Goal: Information Seeking & Learning: Learn about a topic

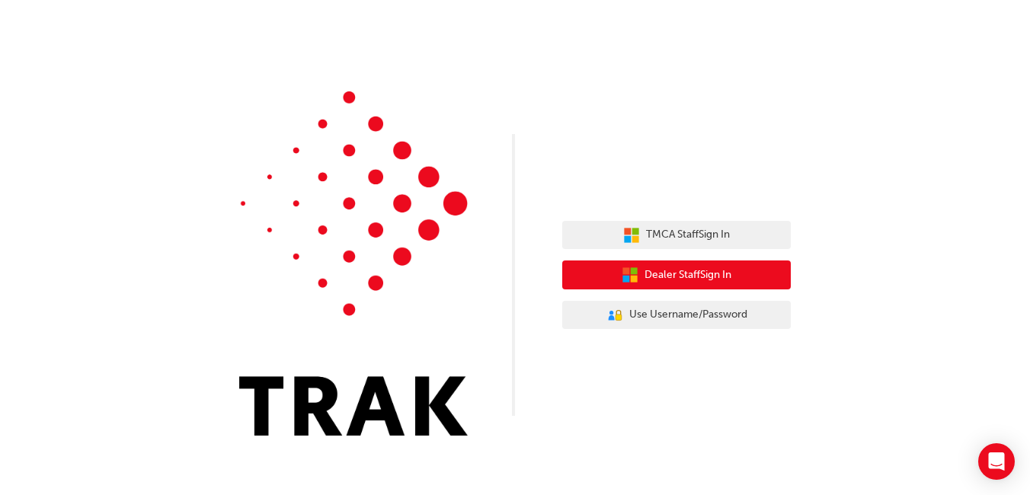
click at [714, 275] on span "Dealer Staff Sign In" at bounding box center [687, 276] width 87 height 18
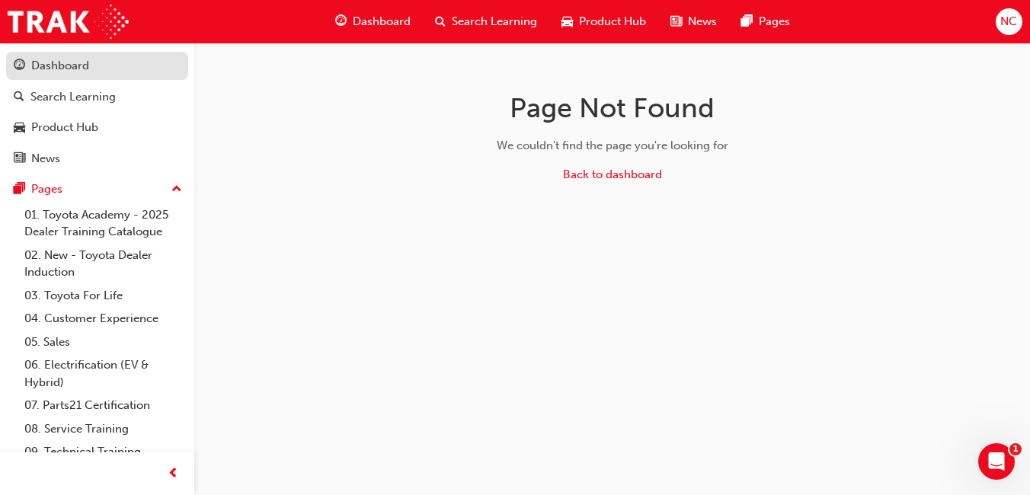
click at [69, 69] on div "Dashboard" at bounding box center [60, 66] width 58 height 18
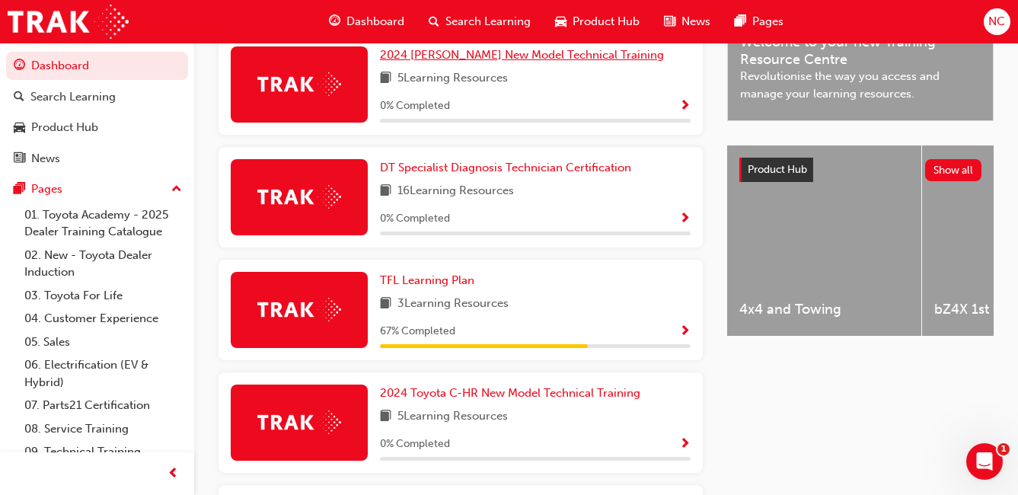
scroll to position [533, 0]
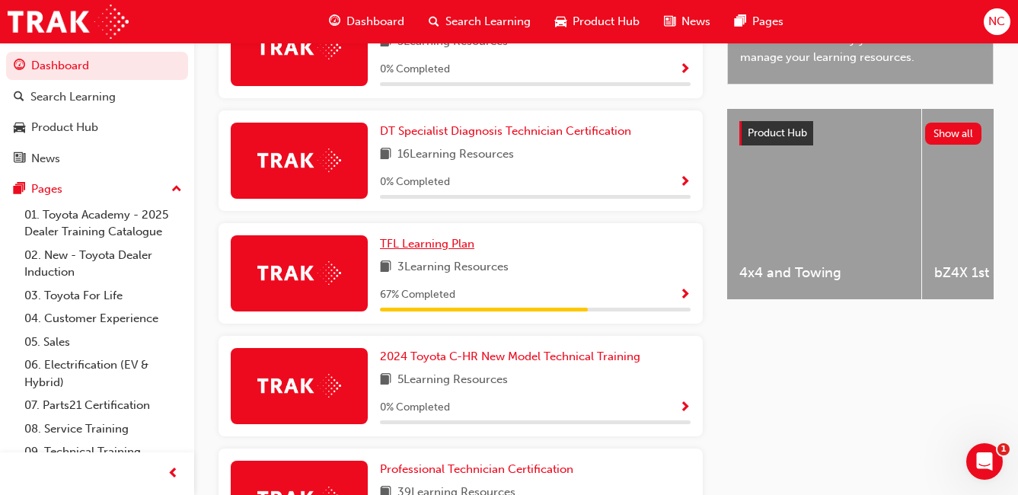
click at [410, 251] on span "TFL Learning Plan" at bounding box center [427, 244] width 94 height 14
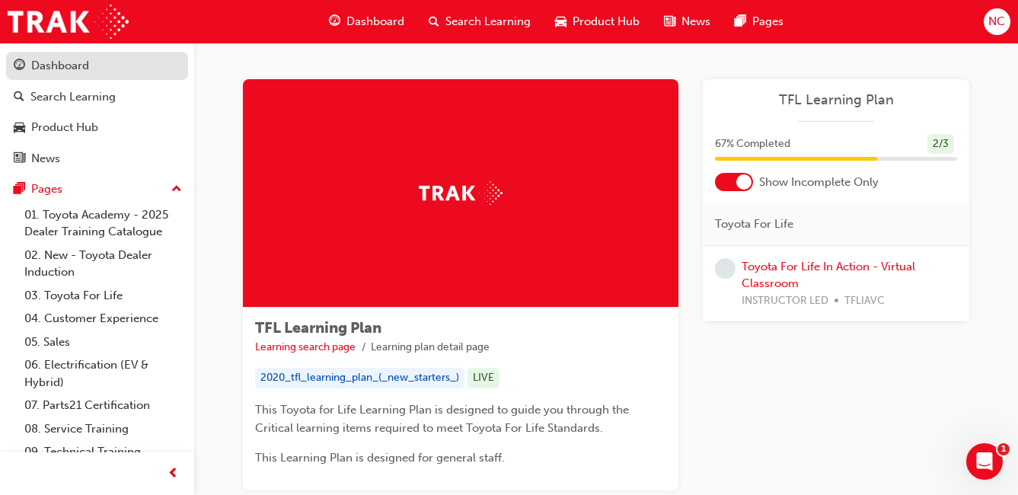
click at [78, 62] on div "Dashboard" at bounding box center [60, 66] width 58 height 18
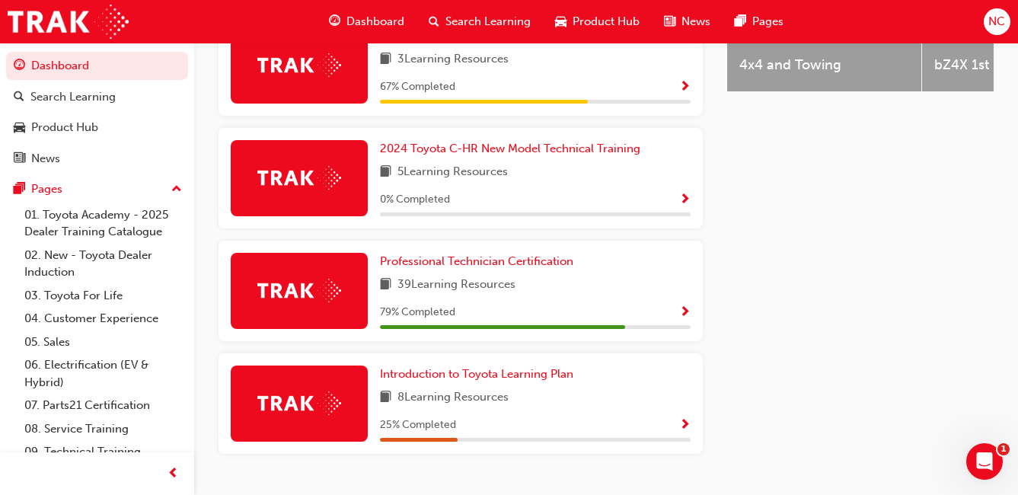
scroll to position [762, 0]
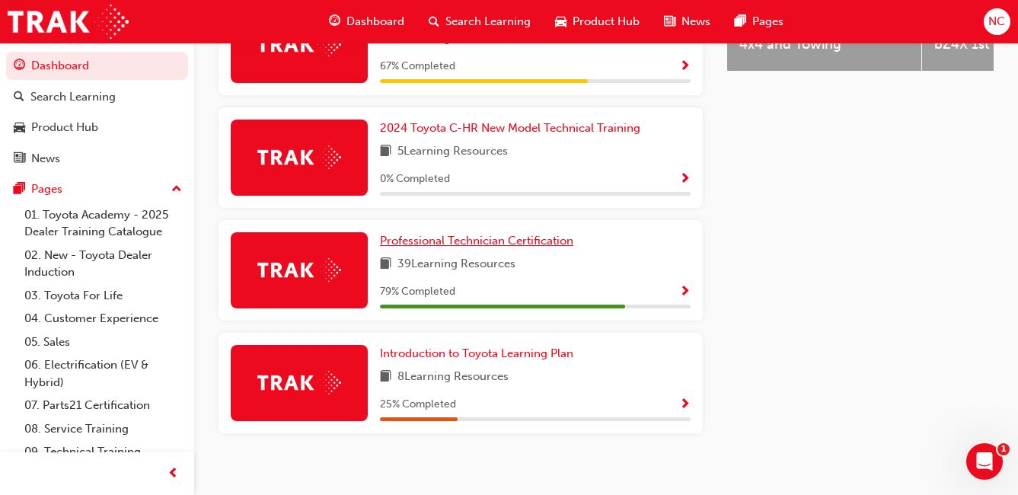
click at [473, 247] on span "Professional Technician Certification" at bounding box center [476, 241] width 193 height 14
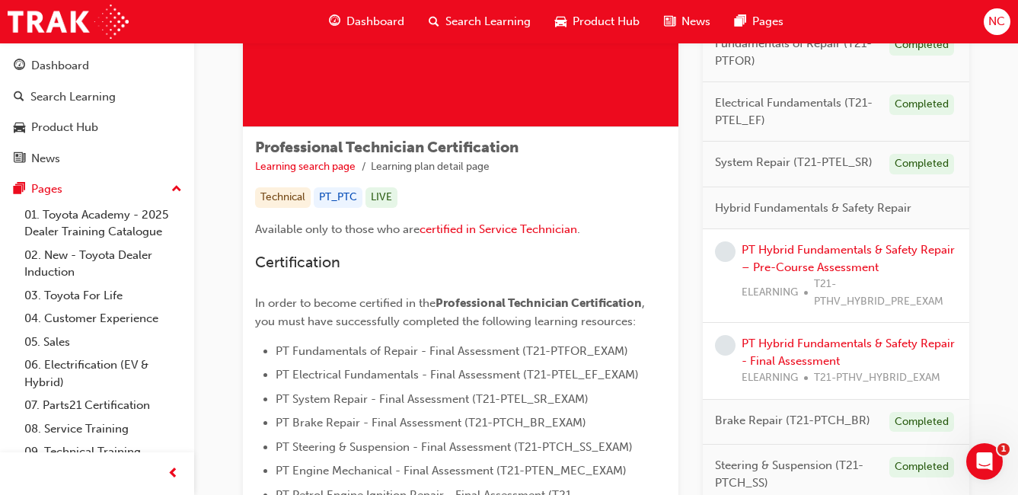
scroll to position [228, 0]
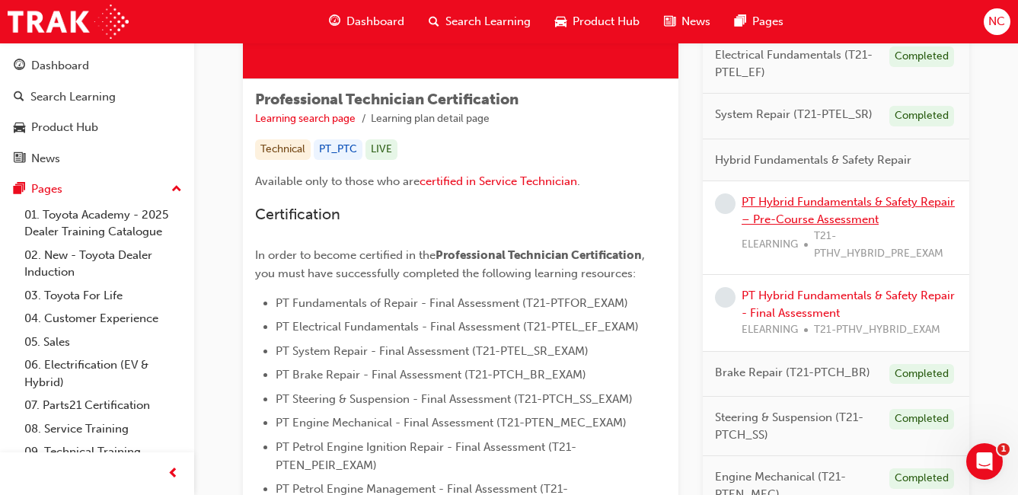
click at [851, 202] on link "PT Hybrid Fundamentals & Safety Repair – Pre-Course Assessment" at bounding box center [848, 210] width 213 height 31
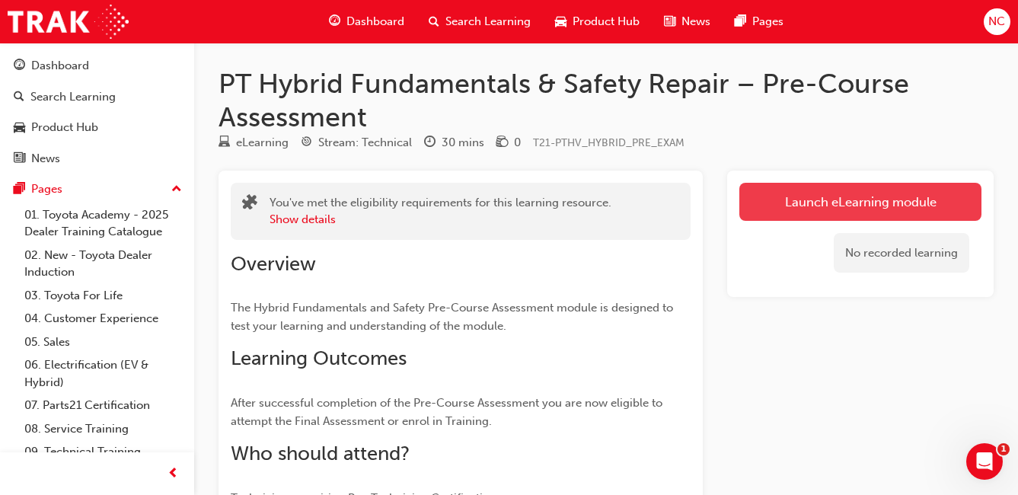
click at [849, 202] on link "Launch eLearning module" at bounding box center [860, 202] width 242 height 38
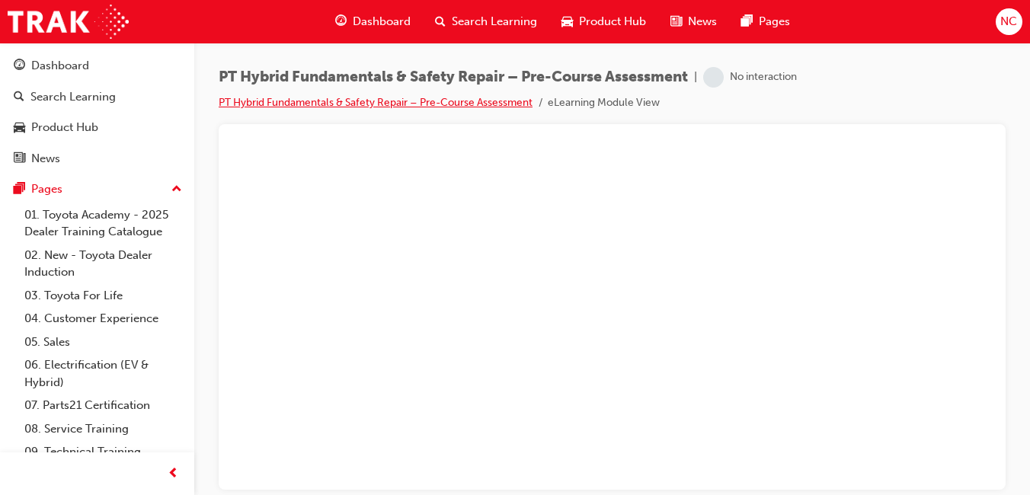
click at [511, 101] on link "PT Hybrid Fundamentals & Safety Repair – Pre-Course Assessment" at bounding box center [376, 102] width 314 height 13
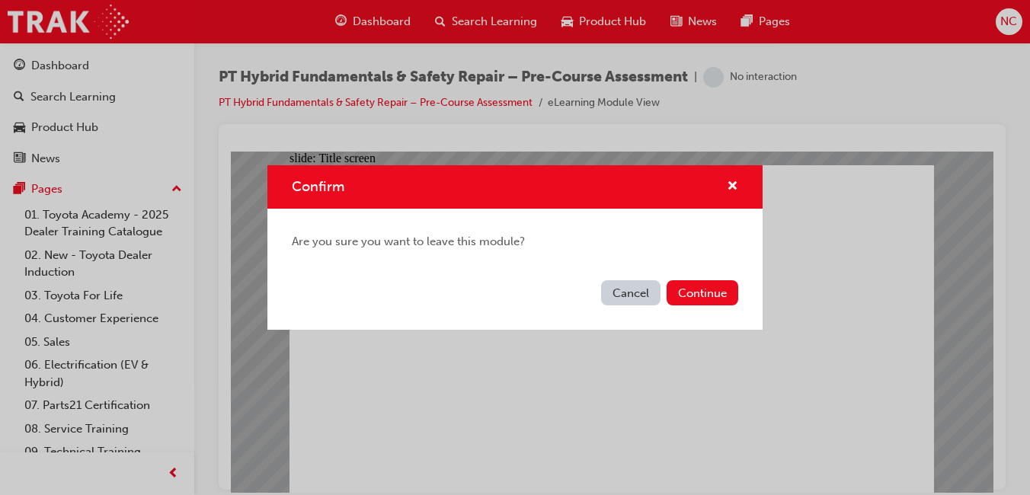
click at [635, 295] on button "Cancel" at bounding box center [630, 292] width 59 height 25
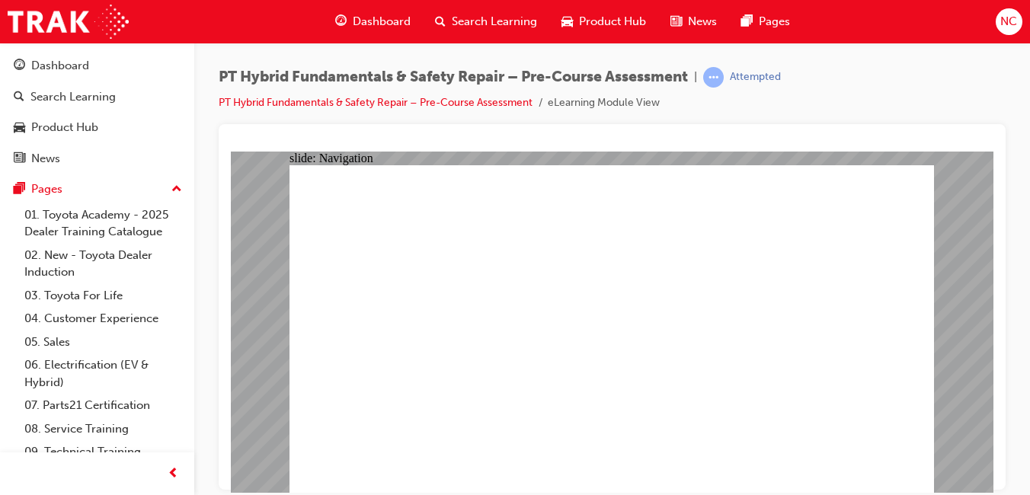
drag, startPoint x: 476, startPoint y: 203, endPoint x: 586, endPoint y: 275, distance: 132.0
drag, startPoint x: 998, startPoint y: 277, endPoint x: 996, endPoint y: 324, distance: 46.5
click at [998, 322] on div at bounding box center [612, 307] width 787 height 366
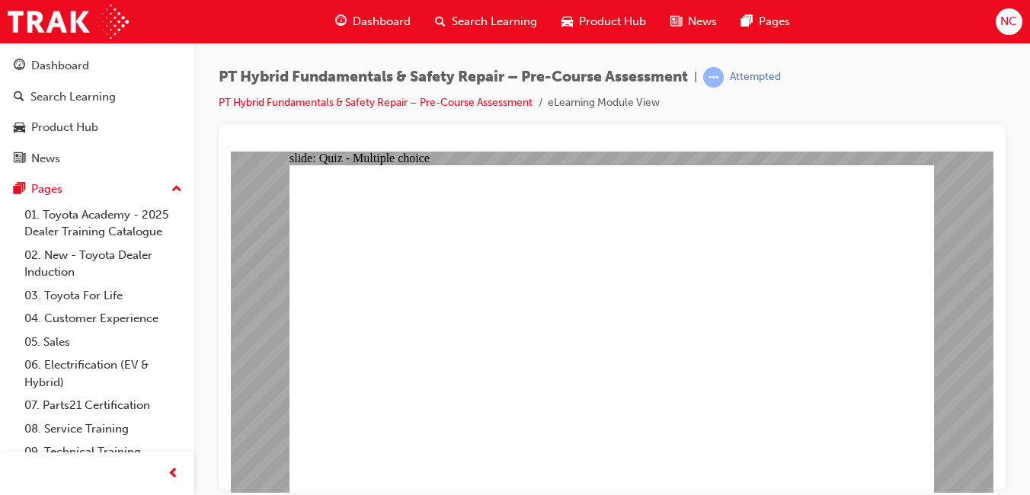
drag, startPoint x: 512, startPoint y: 461, endPoint x: 422, endPoint y: 296, distance: 187.4
drag, startPoint x: 404, startPoint y: 307, endPoint x: 539, endPoint y: 465, distance: 207.9
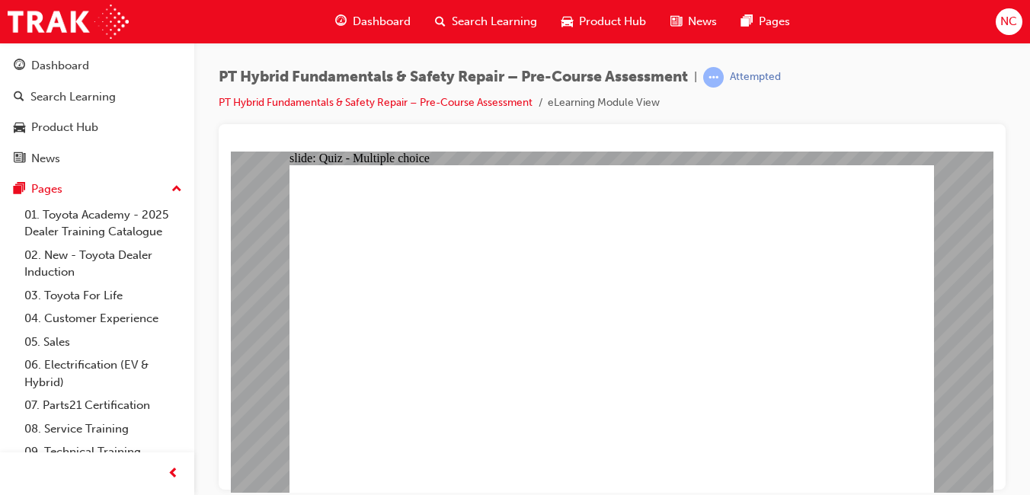
radio input "true"
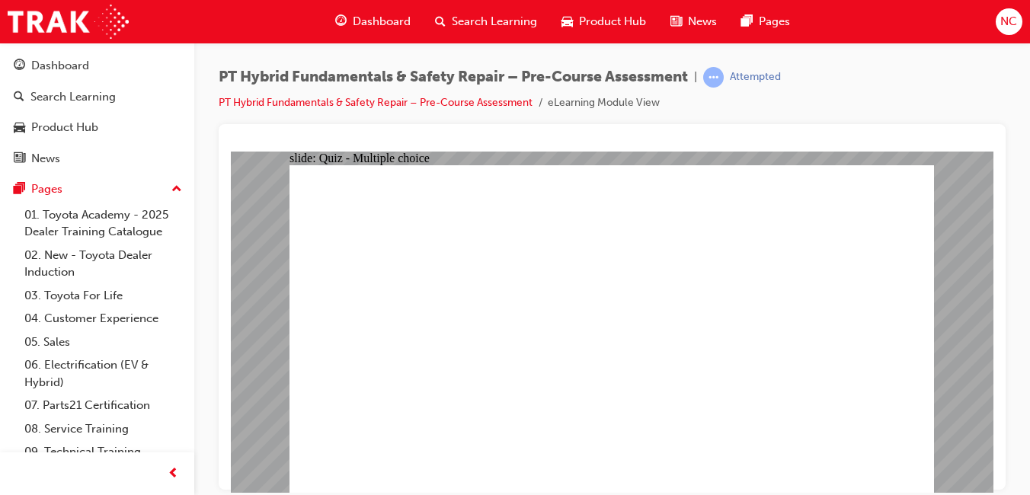
radio input "true"
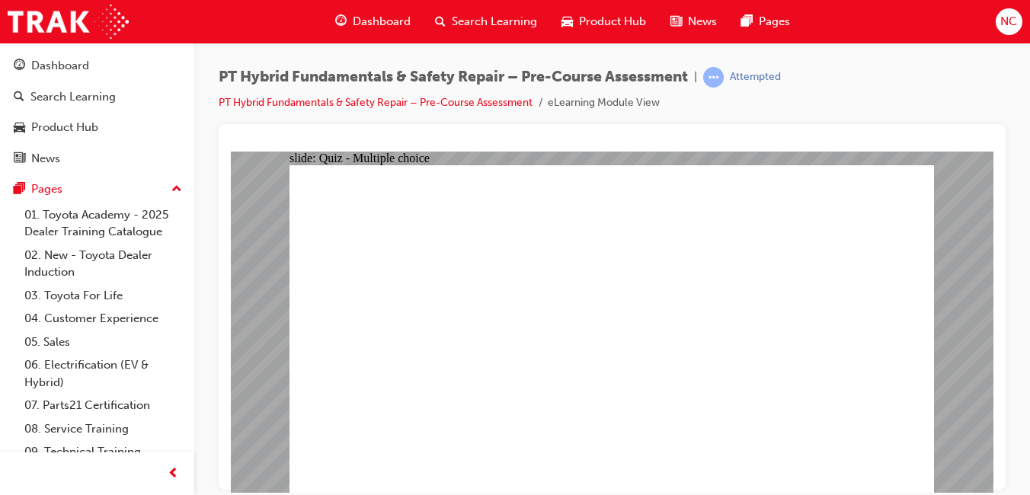
checkbox input "true"
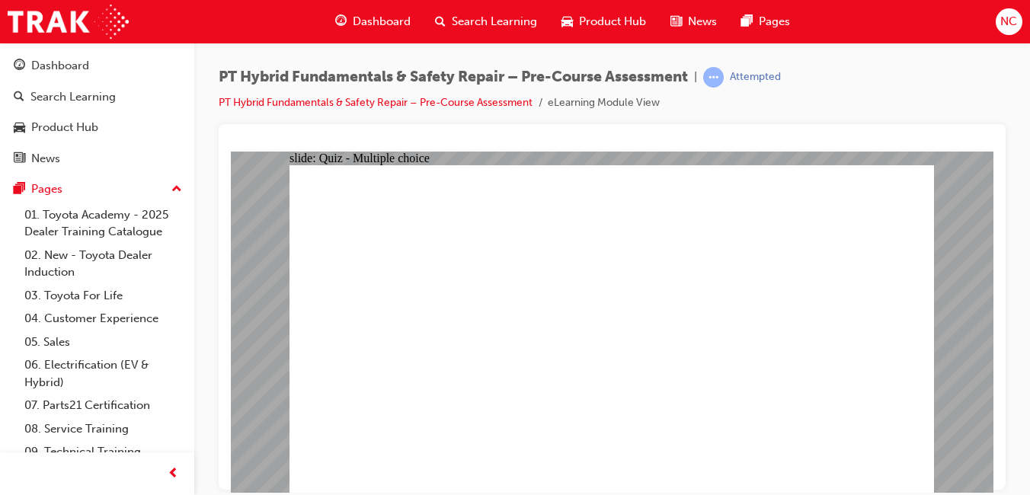
checkbox input "true"
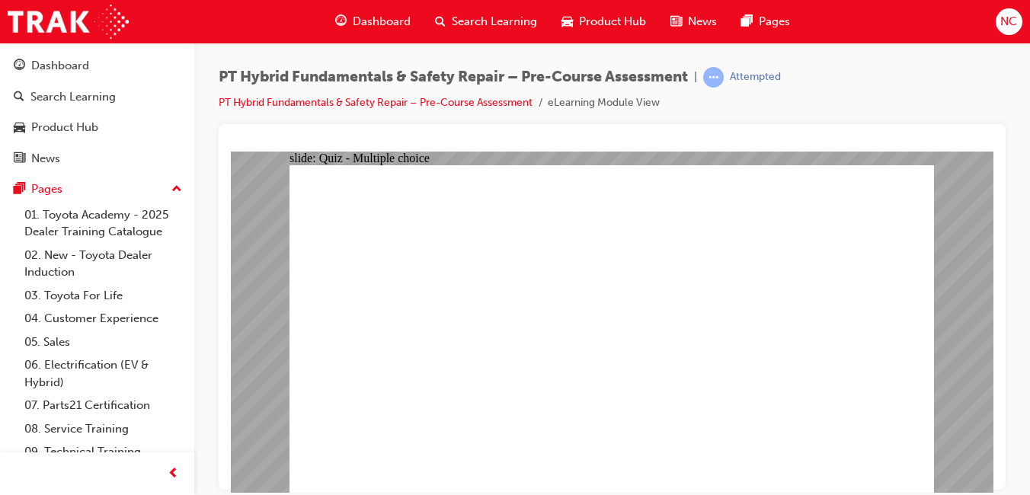
radio input "true"
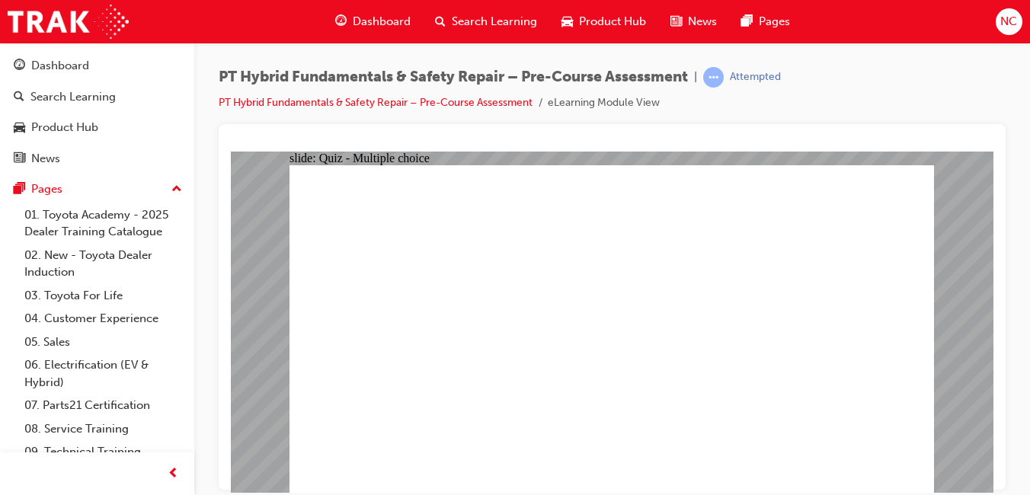
radio input "true"
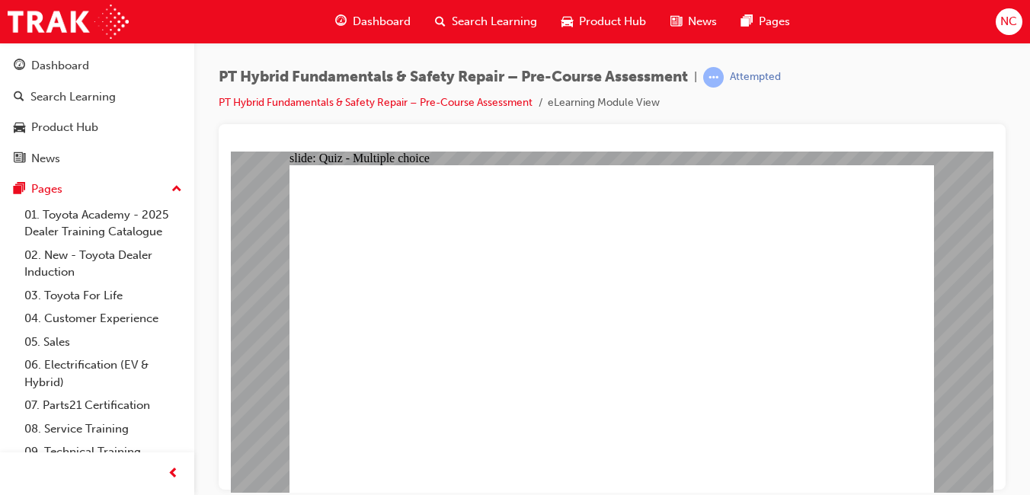
radio input "true"
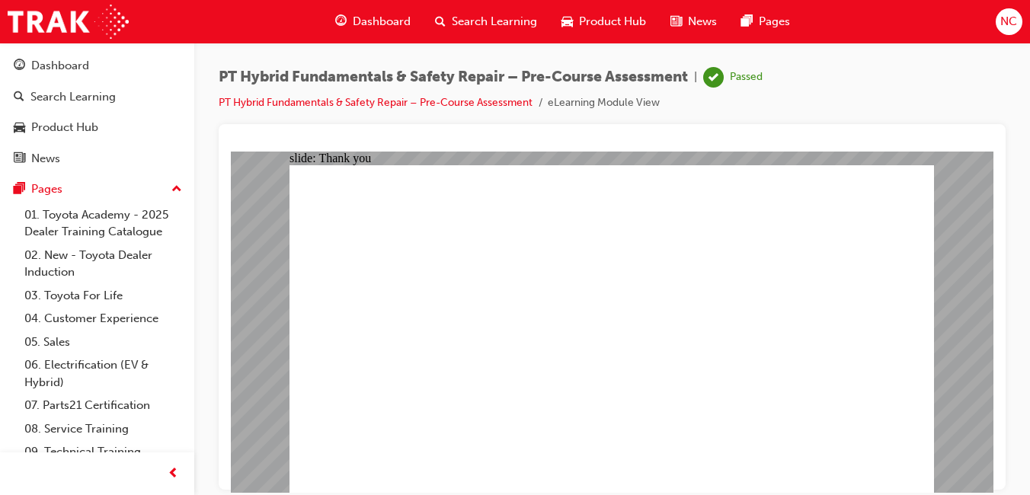
click at [391, 24] on span "Dashboard" at bounding box center [382, 22] width 58 height 18
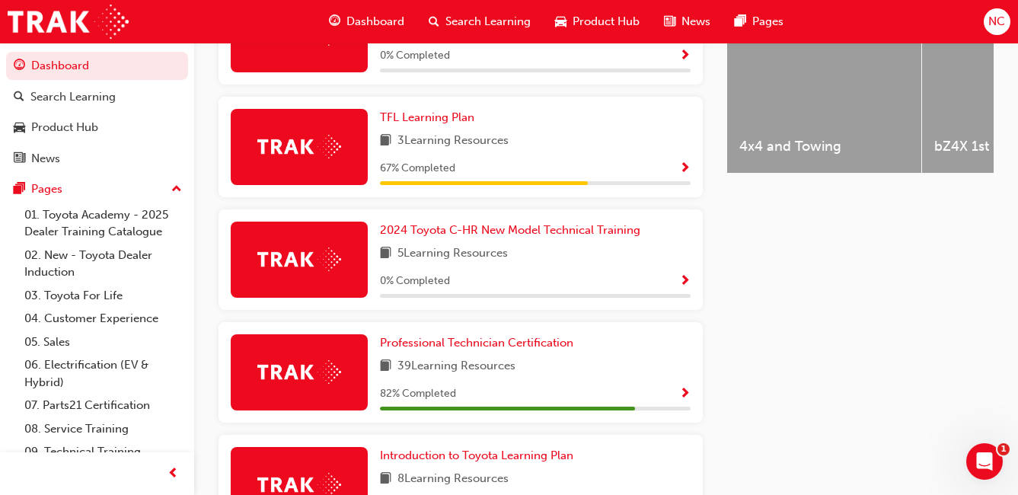
scroll to position [685, 0]
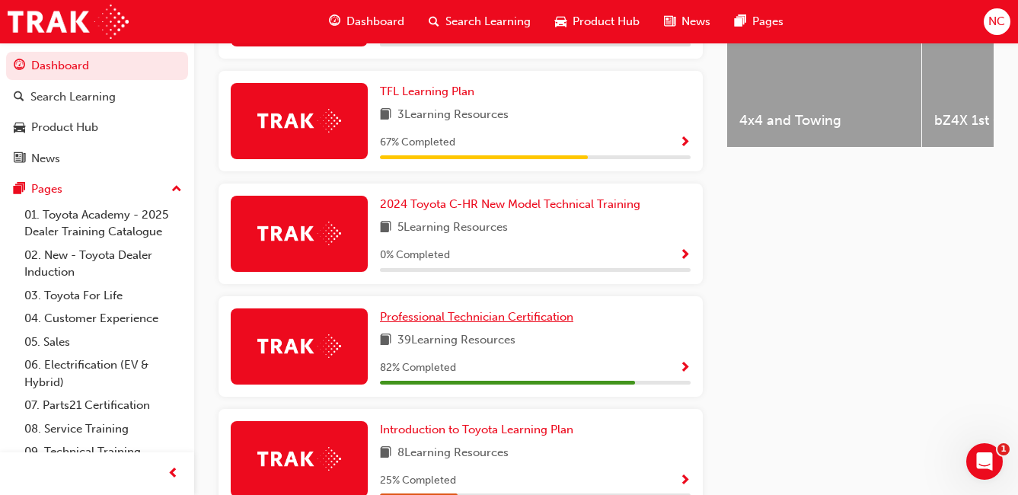
click at [506, 323] on span "Professional Technician Certification" at bounding box center [476, 317] width 193 height 14
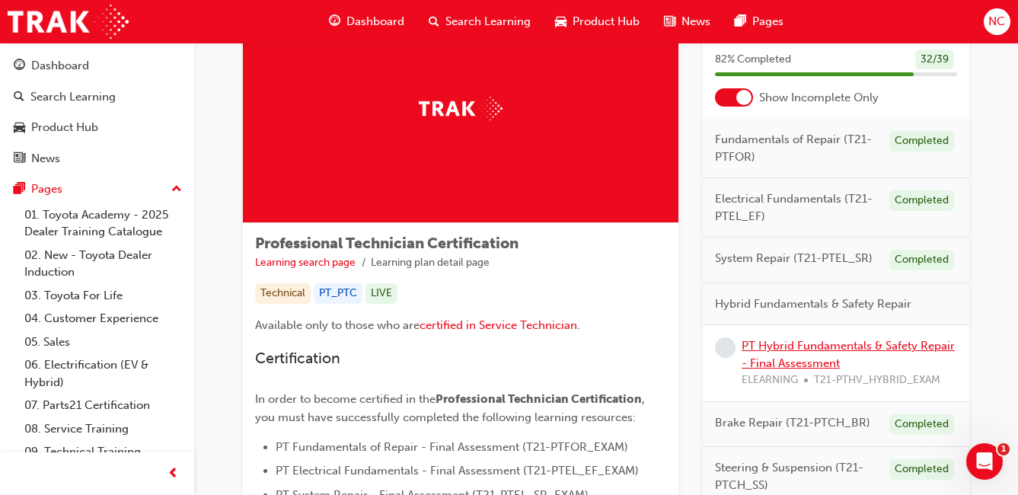
scroll to position [76, 0]
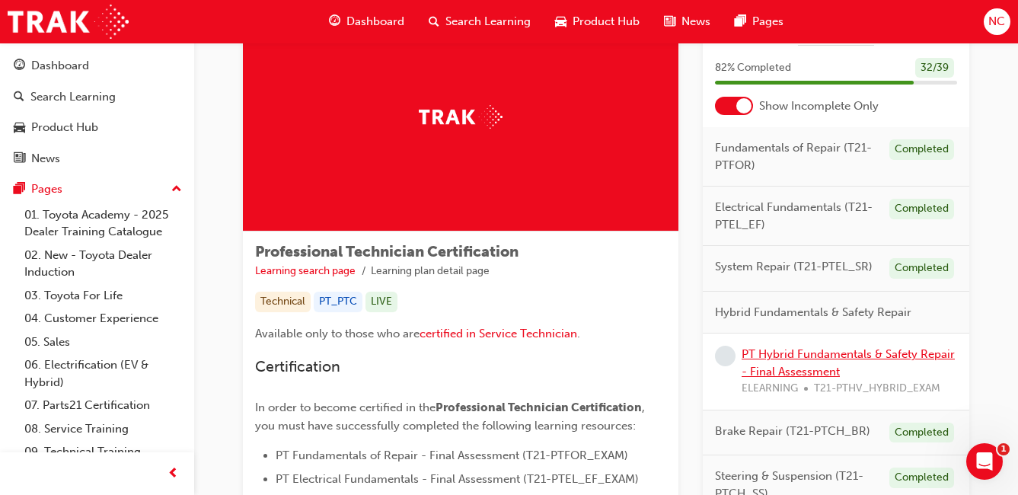
click at [871, 356] on link "PT Hybrid Fundamentals & Safety Repair - Final Assessment" at bounding box center [848, 362] width 213 height 31
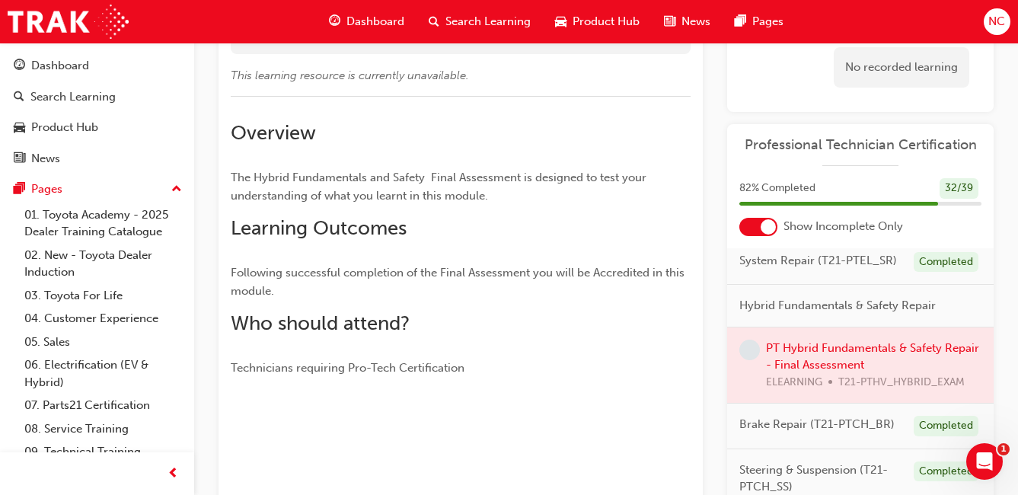
scroll to position [152, 0]
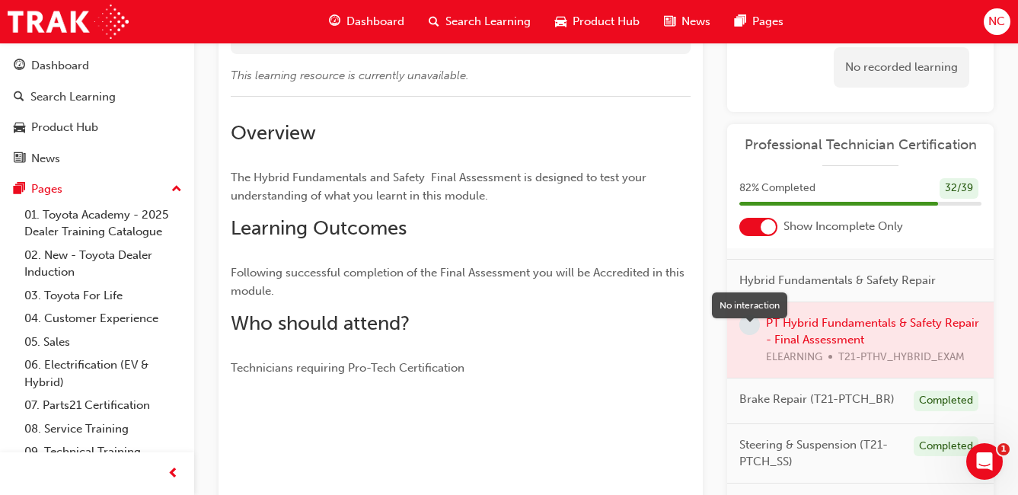
click at [750, 335] on span "learningRecordVerb_NONE-icon" at bounding box center [749, 325] width 21 height 21
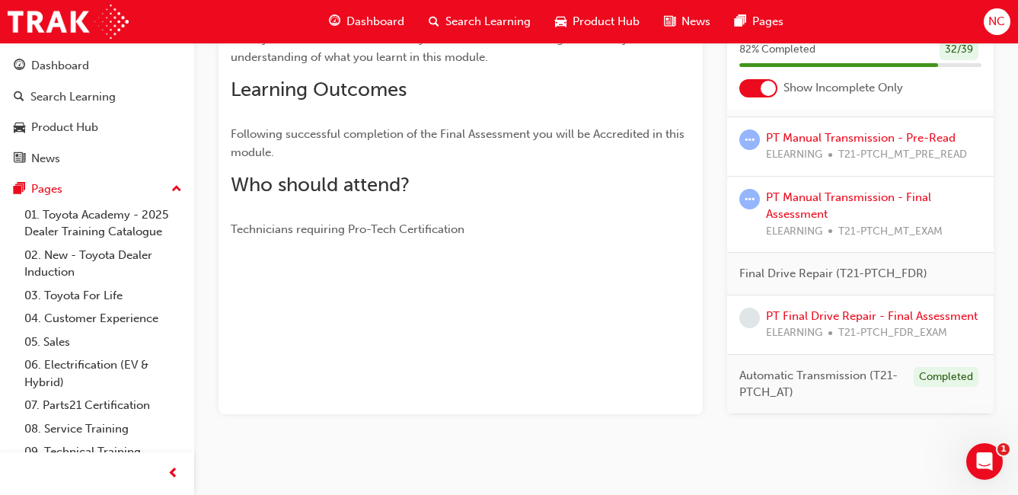
scroll to position [297, 0]
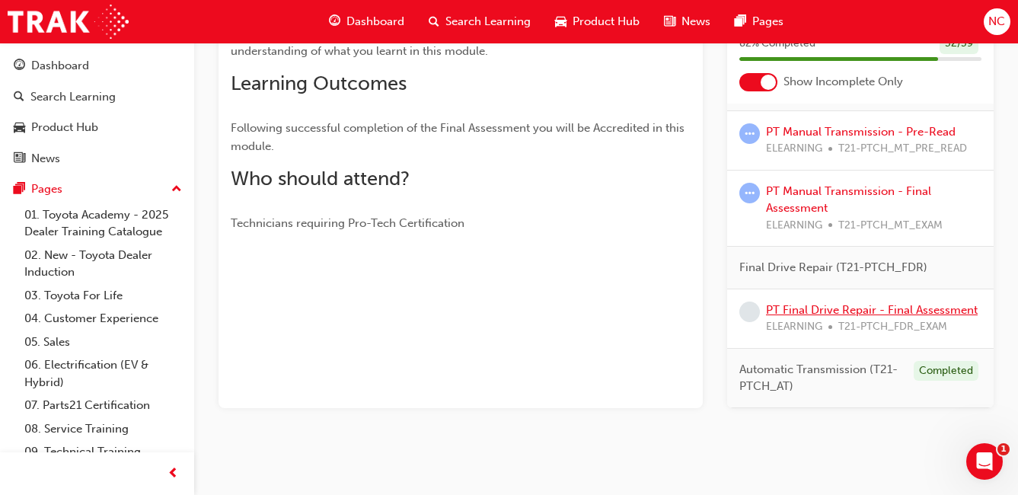
click at [831, 303] on link "PT Final Drive Repair - Final Assessment" at bounding box center [872, 310] width 212 height 14
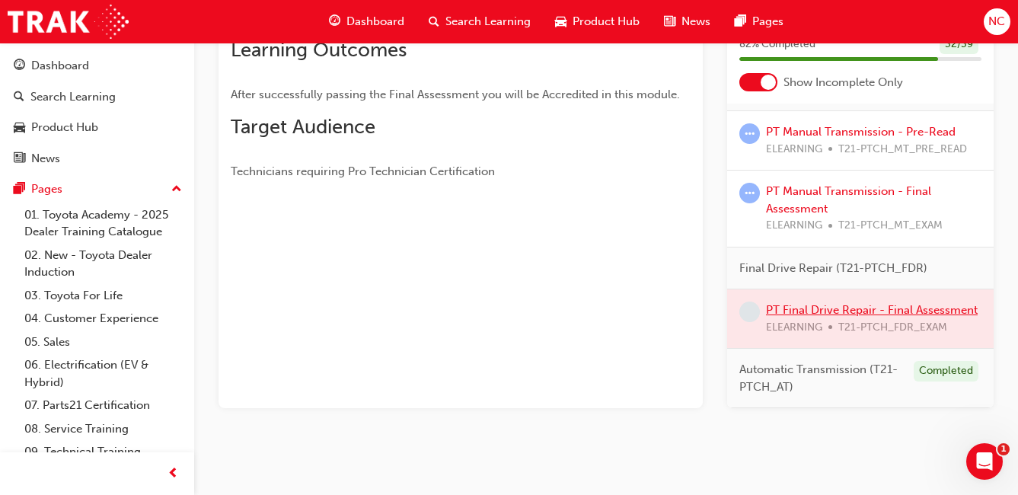
scroll to position [297, 0]
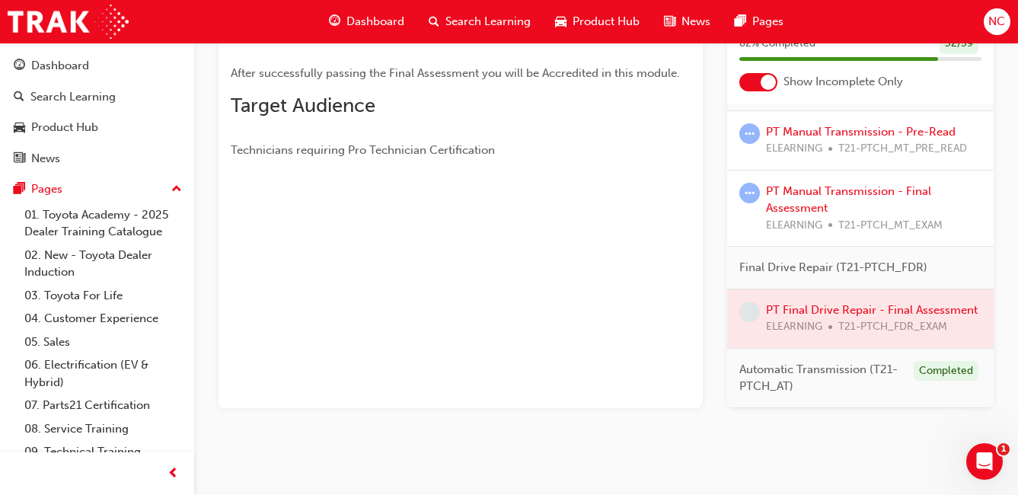
click at [818, 314] on div at bounding box center [860, 318] width 267 height 59
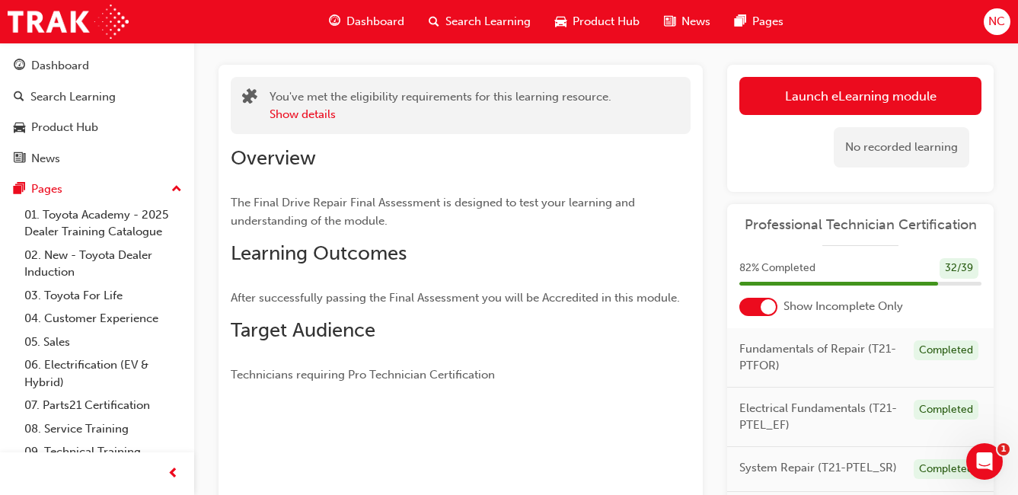
scroll to position [69, 0]
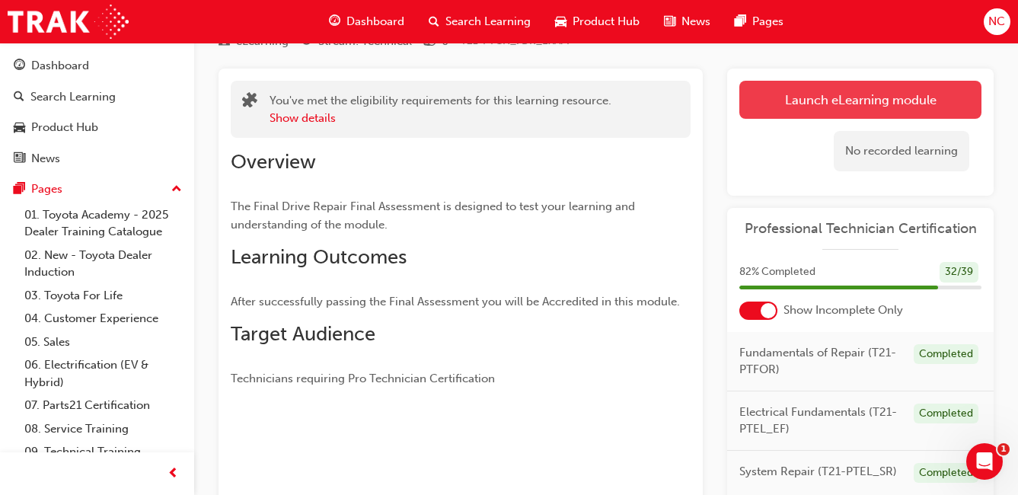
click at [808, 105] on link "Launch eLearning module" at bounding box center [860, 100] width 242 height 38
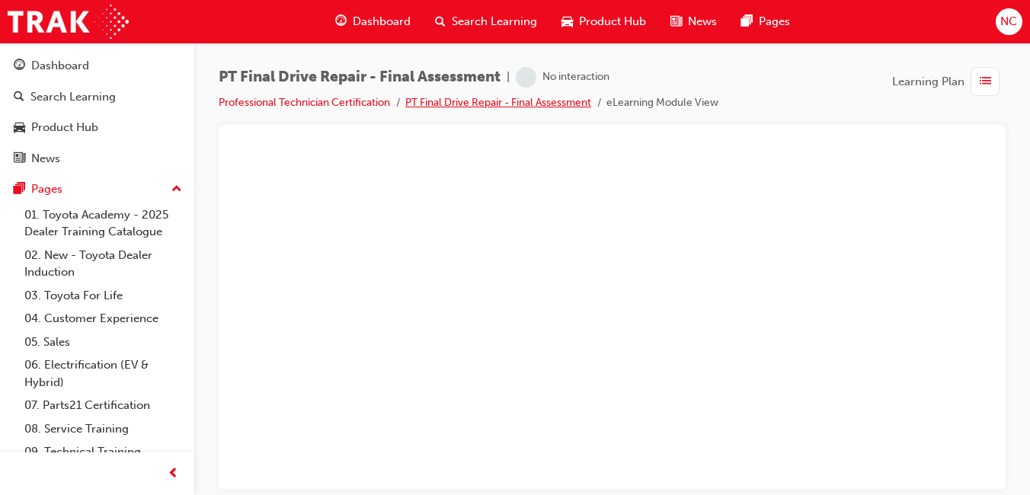
click at [568, 101] on link "PT Final Drive Repair - Final Assessment" at bounding box center [498, 102] width 186 height 13
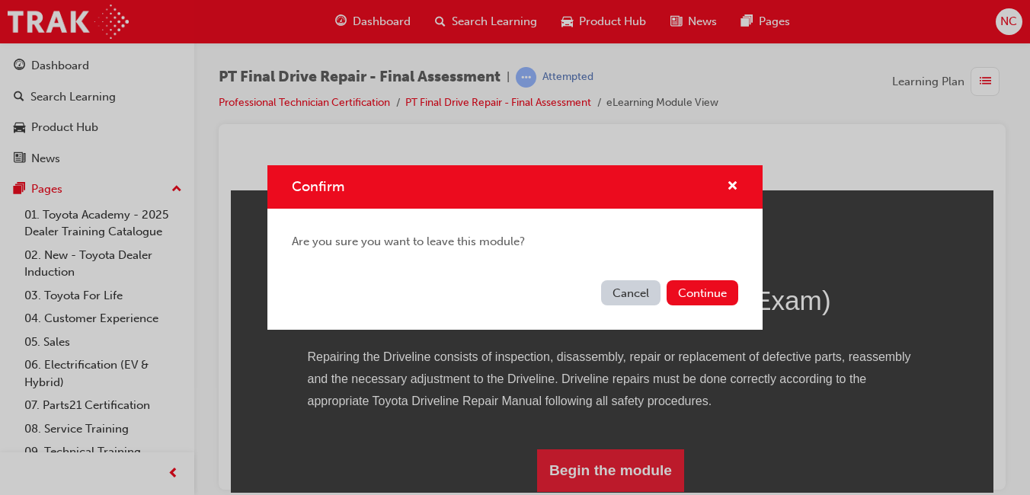
click at [726, 187] on div "Confirm" at bounding box center [726, 186] width 24 height 19
click at [730, 186] on span "cross-icon" at bounding box center [732, 187] width 11 height 14
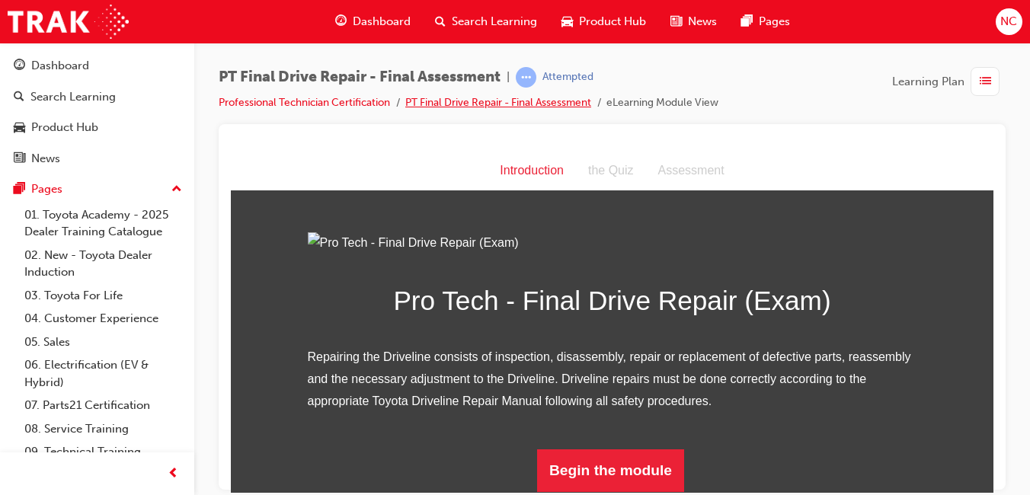
scroll to position [167, 0]
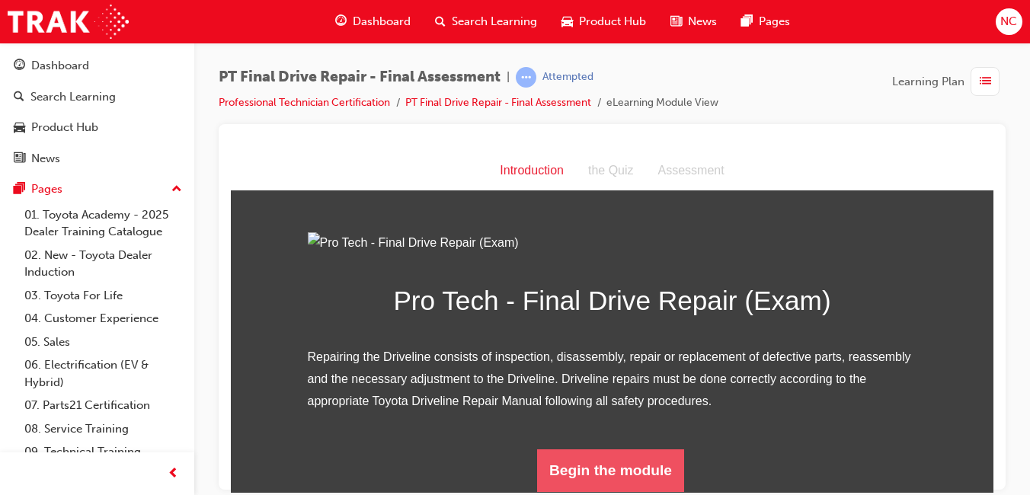
click at [574, 474] on button "Begin the module" at bounding box center [610, 470] width 147 height 43
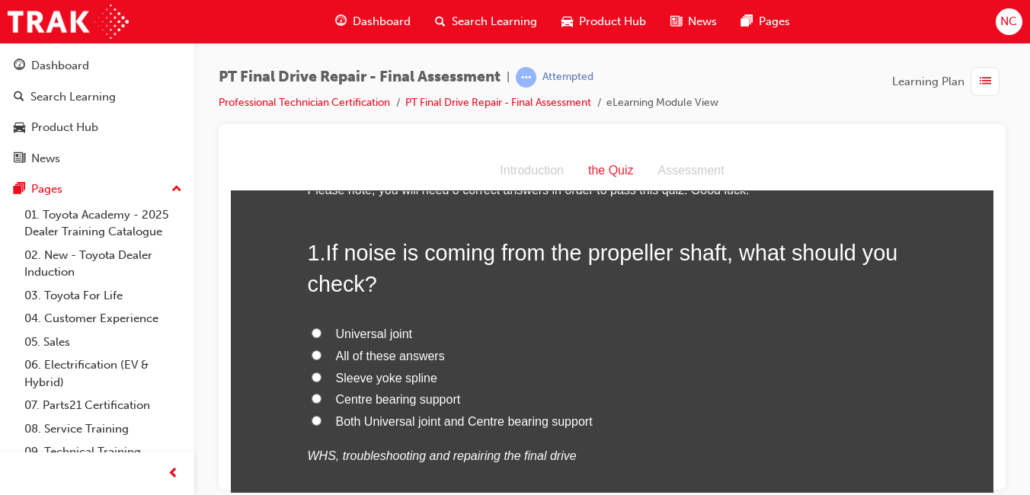
scroll to position [76, 0]
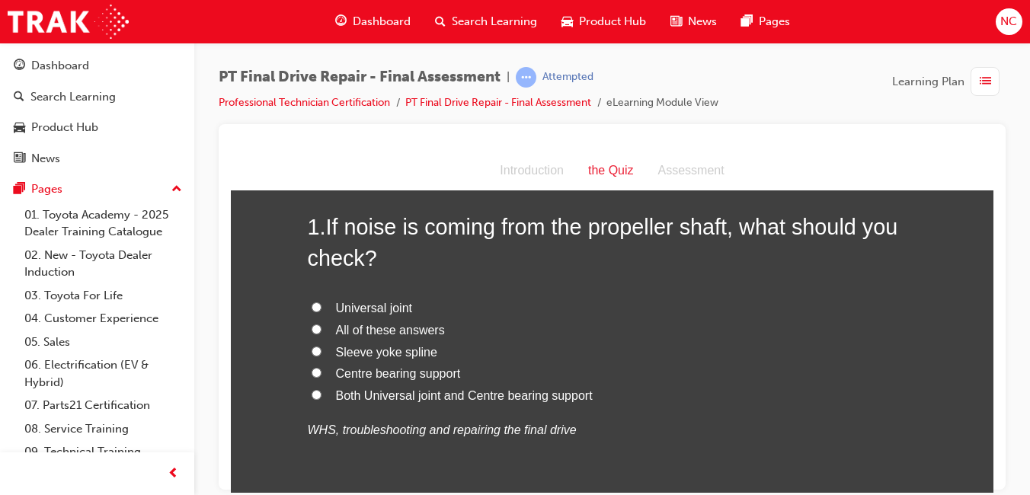
click at [311, 329] on input "All of these answers" at bounding box center [316, 329] width 10 height 10
radio input "true"
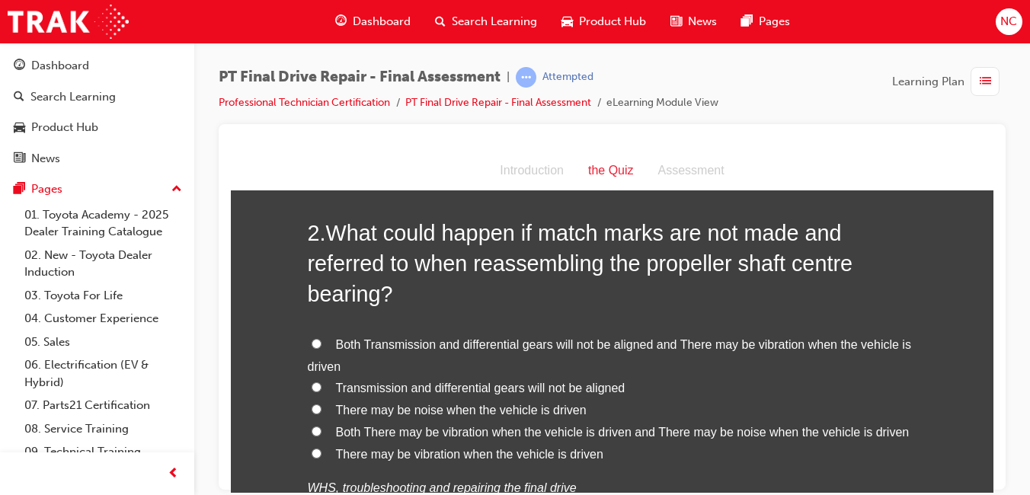
scroll to position [457, 0]
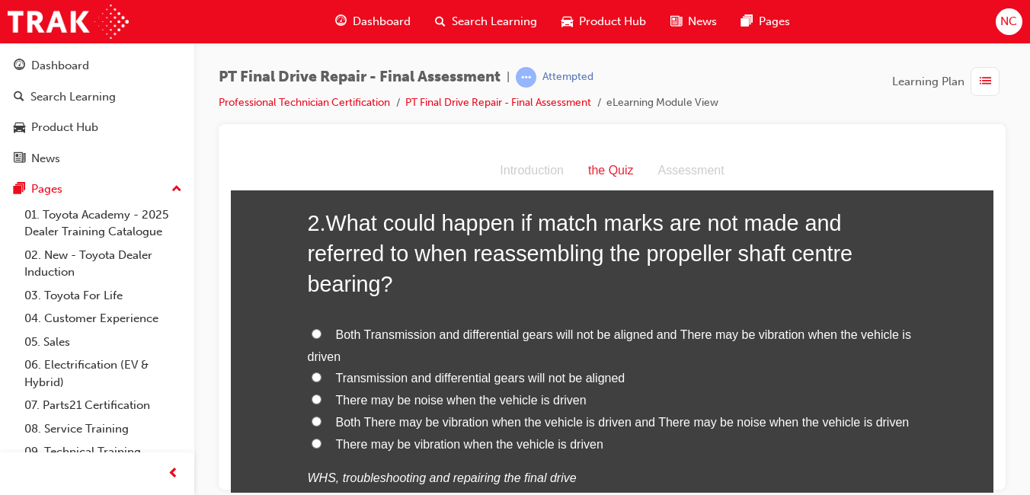
click at [393, 427] on span "Both There may be vibration when the vehicle is driven and There may be noise w…" at bounding box center [622, 421] width 573 height 13
click at [321, 426] on input "Both There may be vibration when the vehicle is driven and There may be noise w…" at bounding box center [316, 421] width 10 height 10
radio input "true"
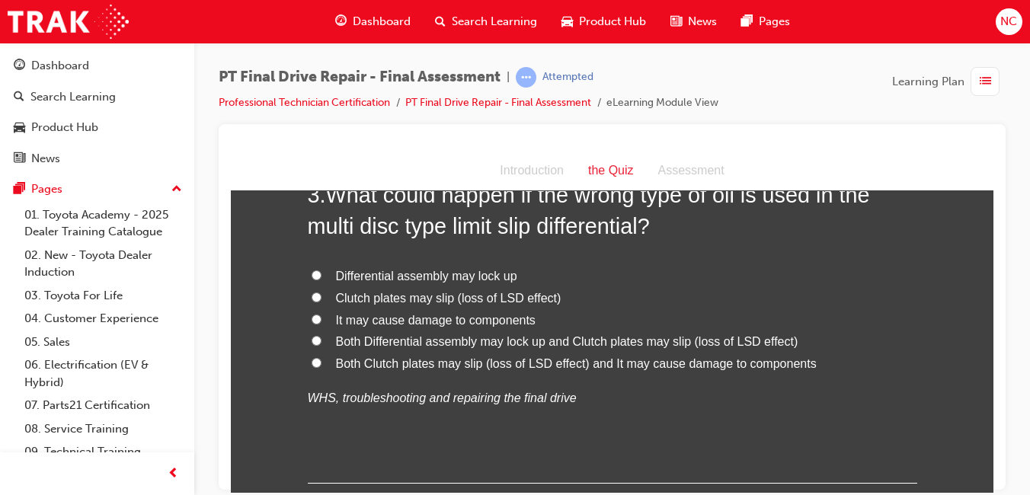
scroll to position [838, 0]
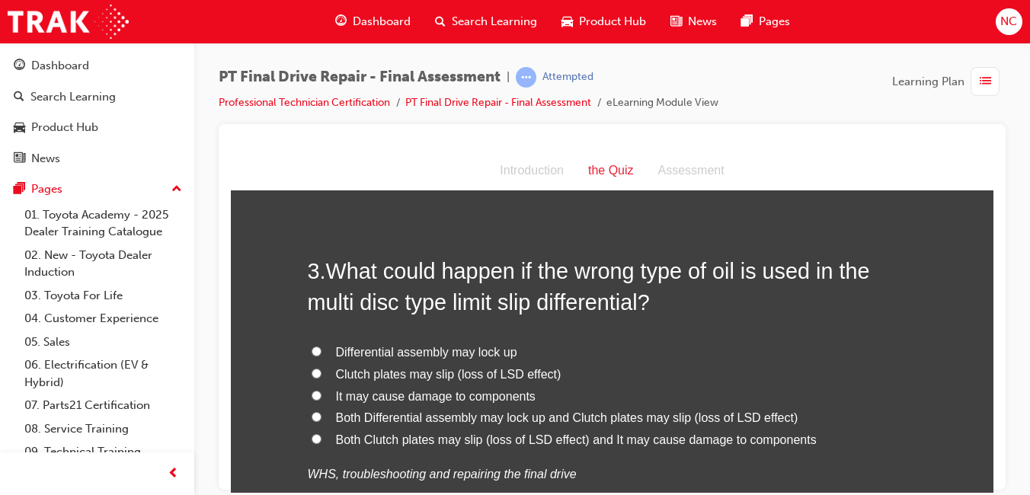
click at [311, 442] on input "Both Clutch plates may slip (loss of LSD effect) and It may cause damage to com…" at bounding box center [316, 438] width 10 height 10
radio input "true"
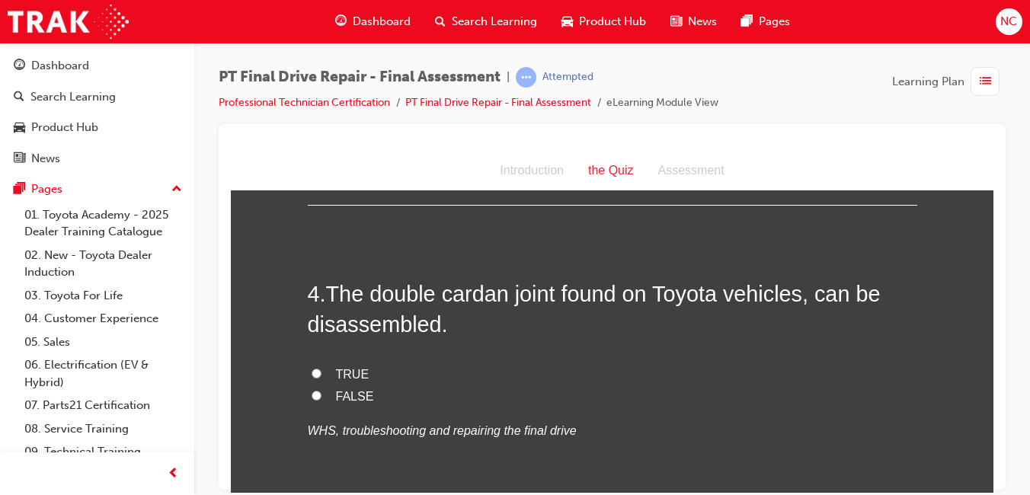
scroll to position [1218, 0]
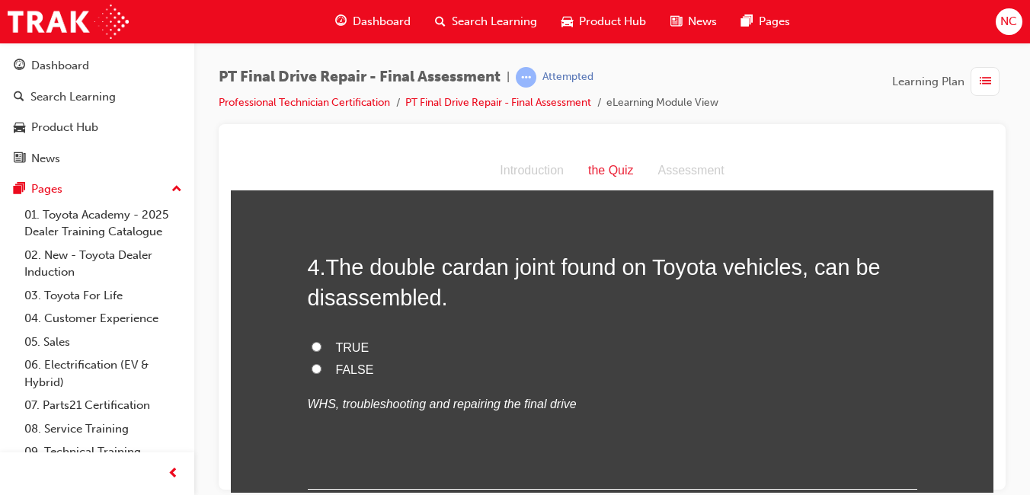
click at [311, 370] on input "FALSE" at bounding box center [316, 368] width 10 height 10
radio input "true"
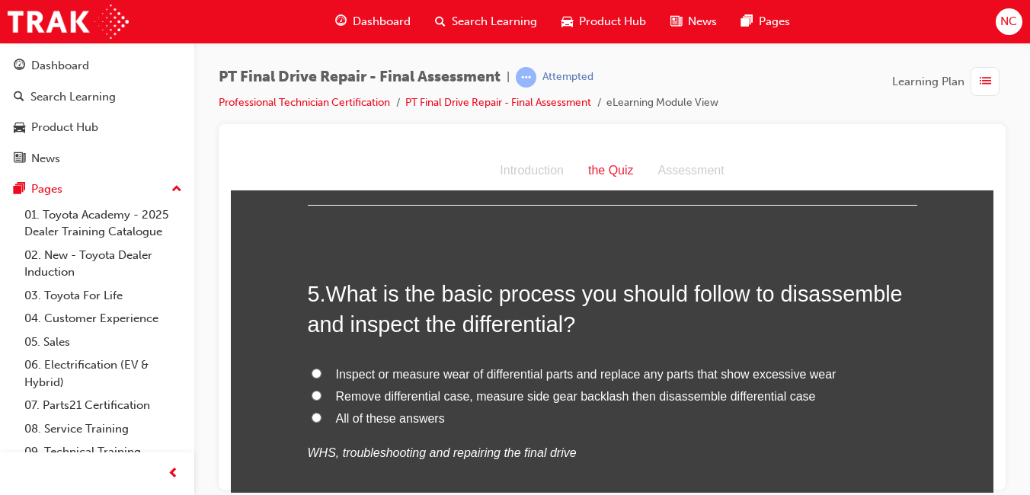
scroll to position [1523, 0]
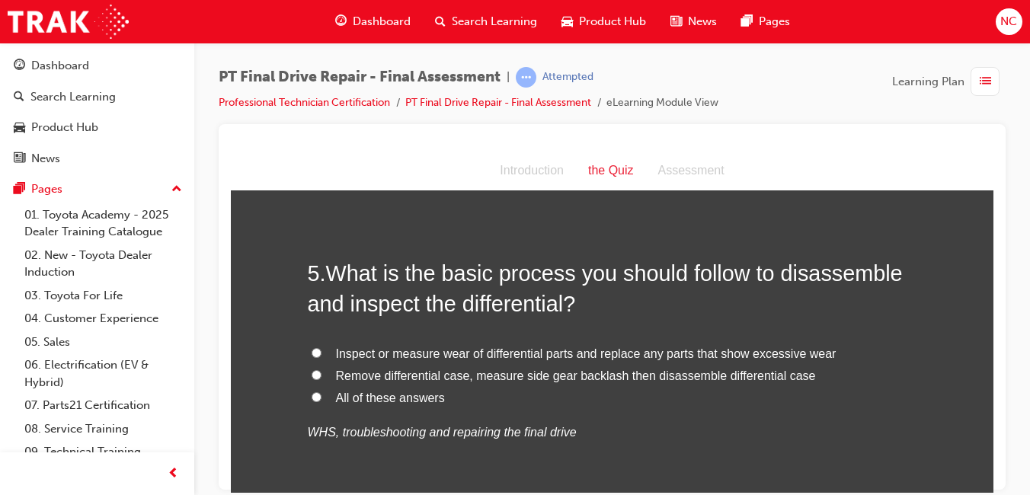
click at [383, 393] on span "All of these answers" at bounding box center [390, 397] width 109 height 13
click at [321, 393] on input "All of these answers" at bounding box center [316, 396] width 10 height 10
radio input "true"
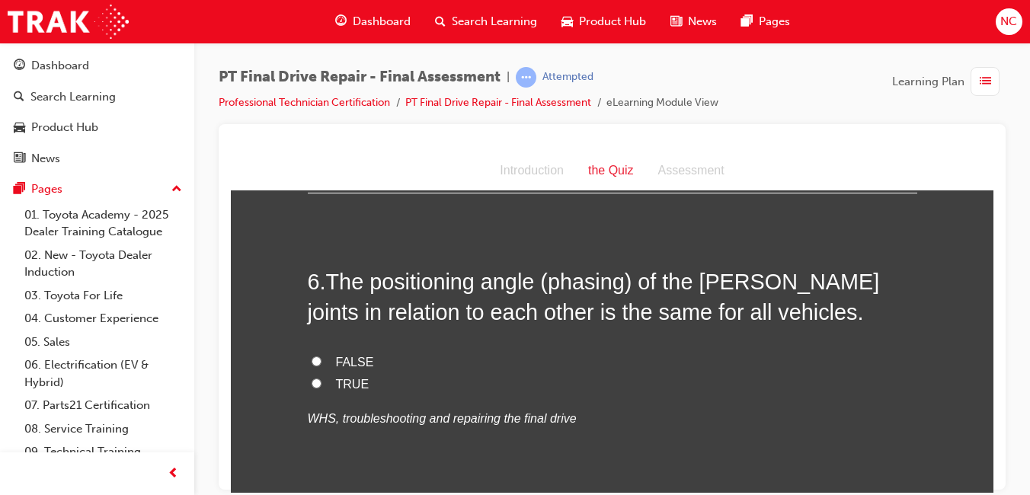
scroll to position [1858, 0]
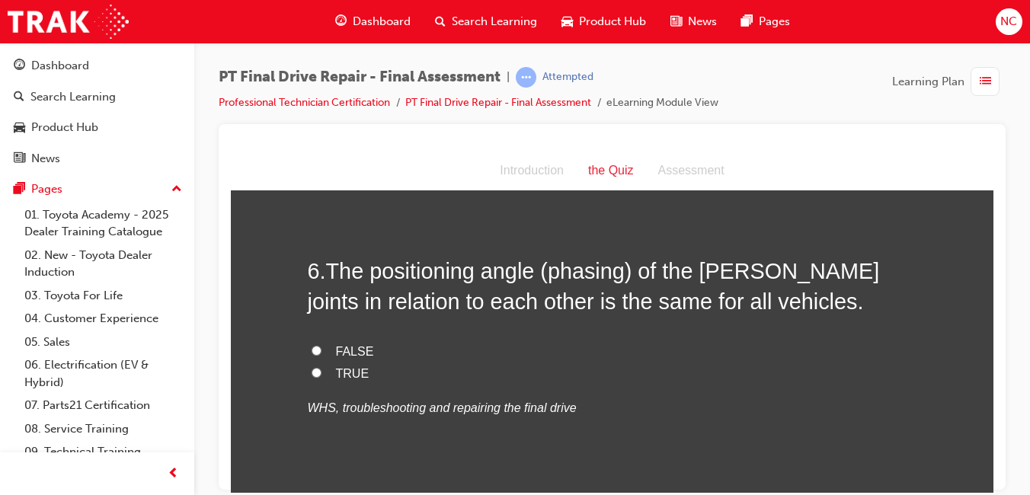
click at [315, 350] on input "FALSE" at bounding box center [316, 350] width 10 height 10
radio input "true"
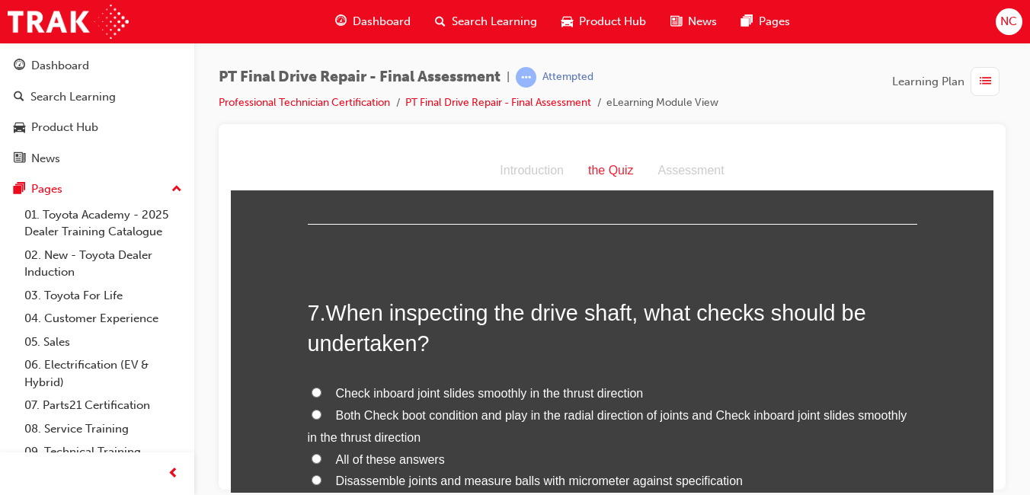
scroll to position [2163, 0]
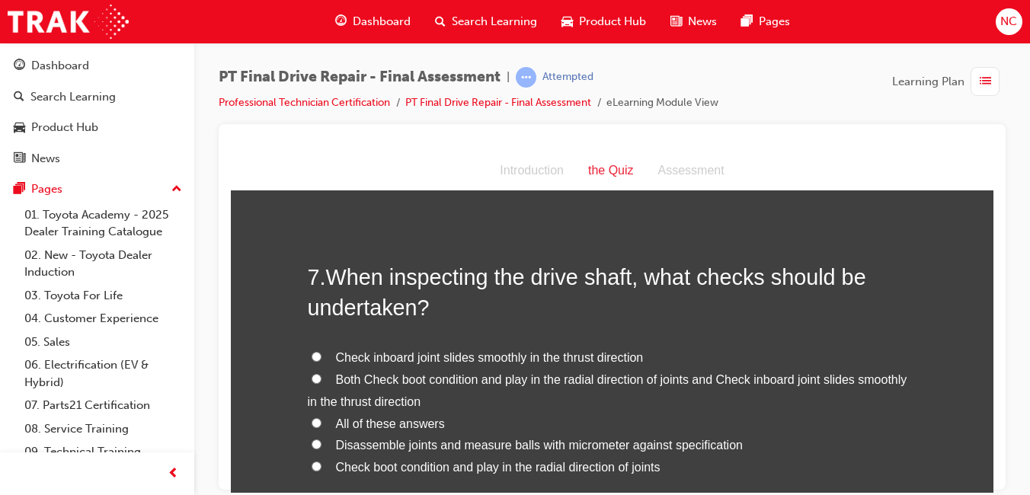
click at [388, 427] on span "All of these answers" at bounding box center [390, 423] width 109 height 13
click at [321, 427] on input "All of these answers" at bounding box center [316, 422] width 10 height 10
radio input "true"
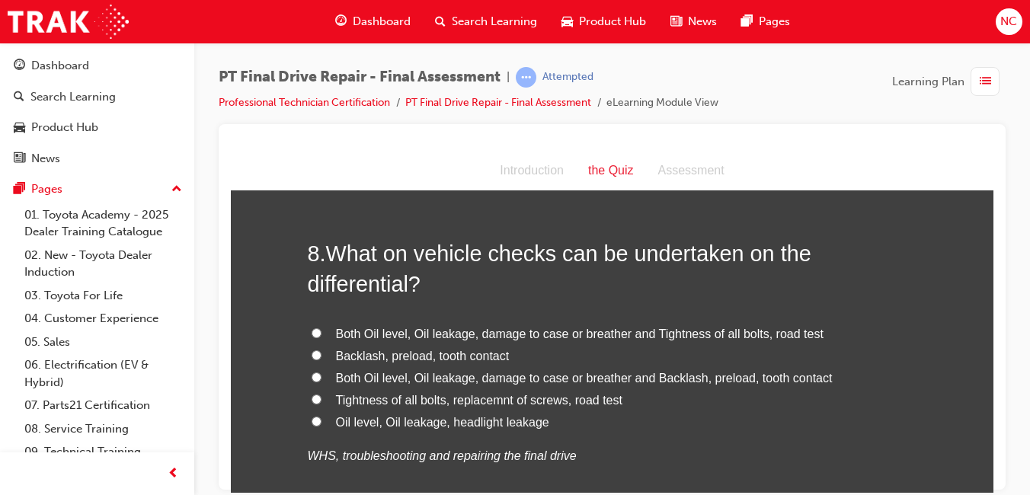
scroll to position [2620, 0]
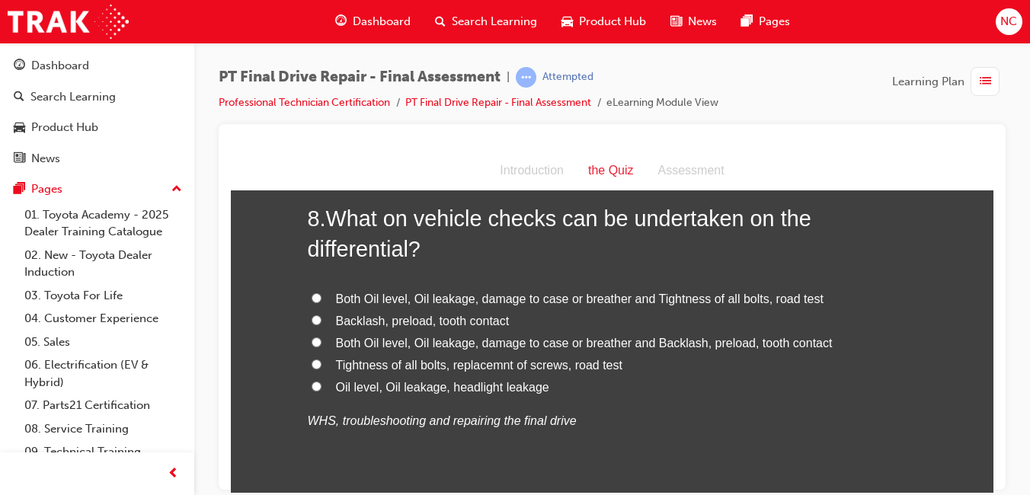
click at [681, 299] on span "Both Oil level, Oil leakage, damage to case or breather and Tightness of all bo…" at bounding box center [579, 298] width 487 height 13
click at [321, 299] on input "Both Oil level, Oil leakage, damage to case or breather and Tightness of all bo…" at bounding box center [316, 297] width 10 height 10
radio input "true"
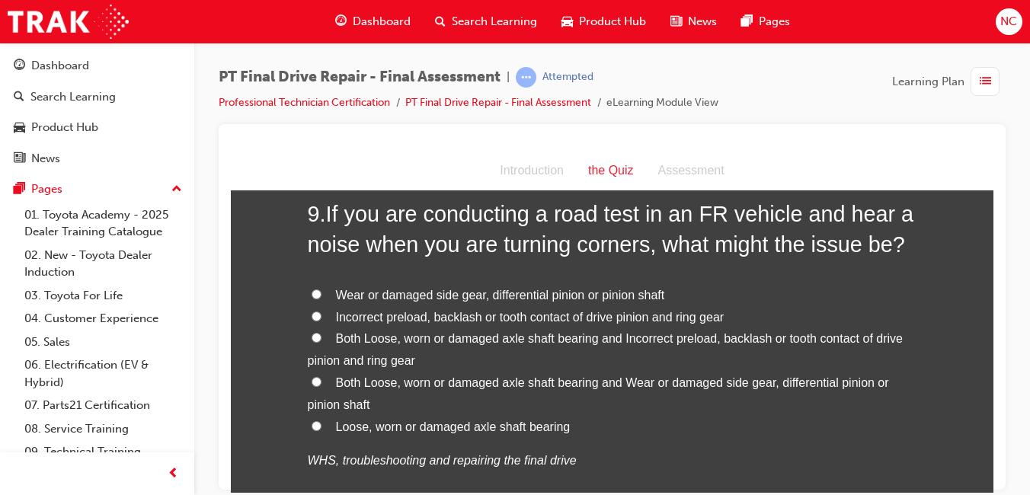
scroll to position [2977, 0]
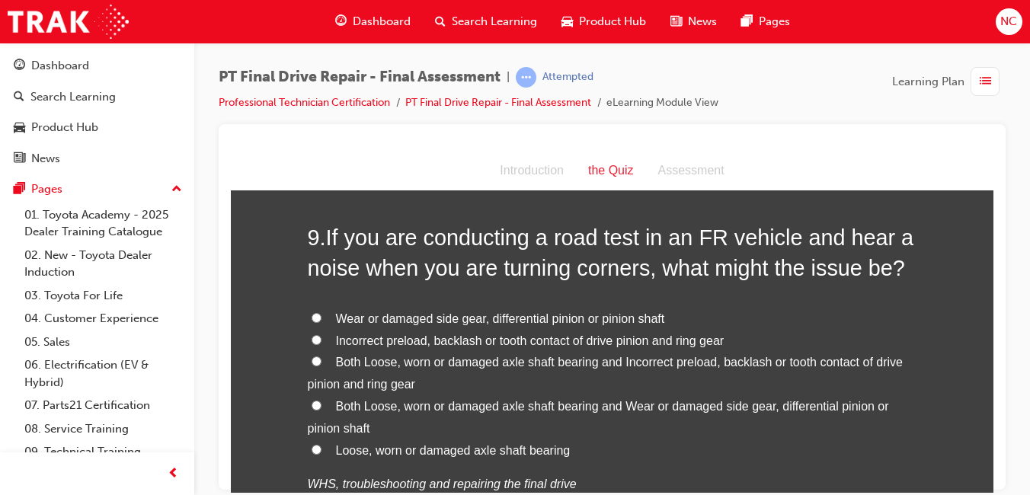
click at [844, 409] on span "Both Loose, worn or damaged axle shaft bearing and Wear or damaged side gear, d…" at bounding box center [598, 416] width 581 height 35
click at [321, 409] on input "Both Loose, worn or damaged axle shaft bearing and Wear or damaged side gear, d…" at bounding box center [316, 405] width 10 height 10
radio input "true"
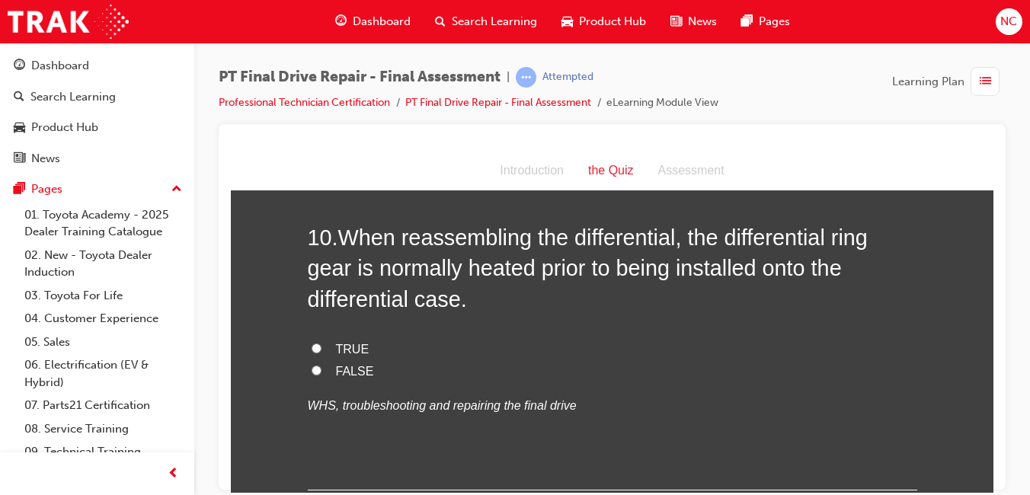
scroll to position [3403, 0]
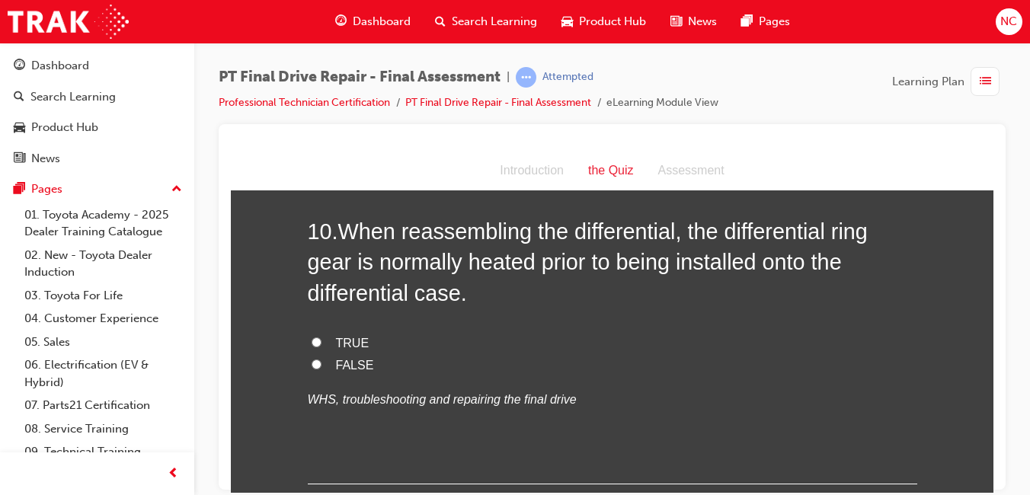
click at [340, 340] on span "TRUE" at bounding box center [353, 342] width 34 height 13
click at [321, 340] on input "TRUE" at bounding box center [316, 342] width 10 height 10
radio input "true"
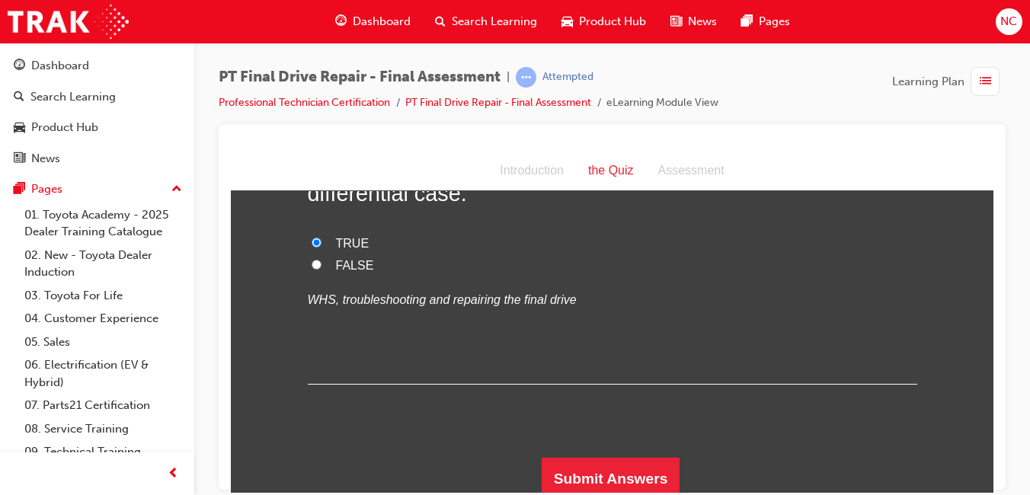
scroll to position [3510, 0]
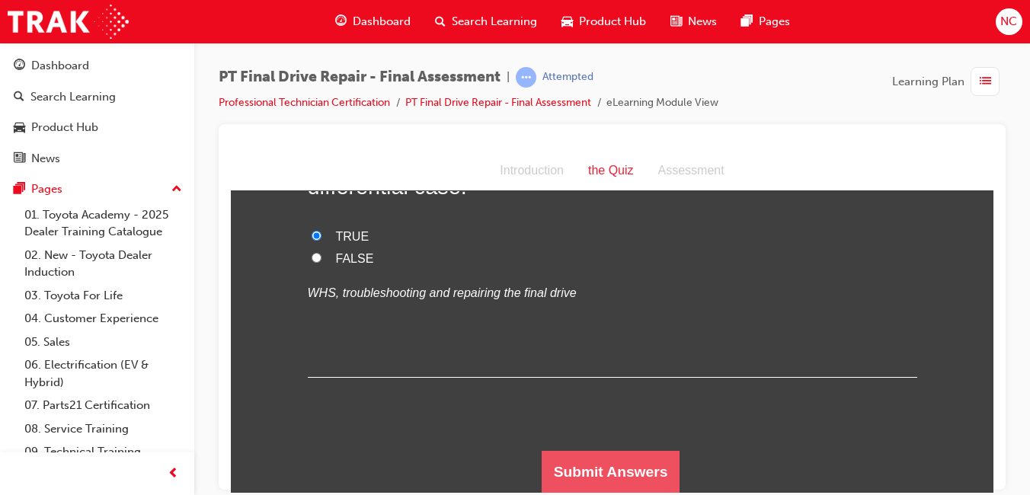
click at [621, 464] on button "Submit Answers" at bounding box center [610, 471] width 139 height 43
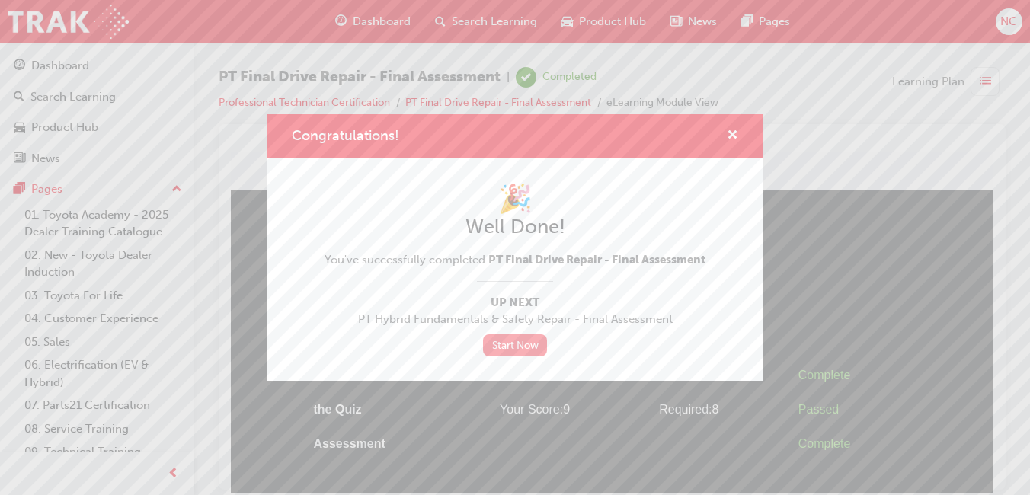
click at [516, 348] on link "Start Now" at bounding box center [515, 345] width 64 height 22
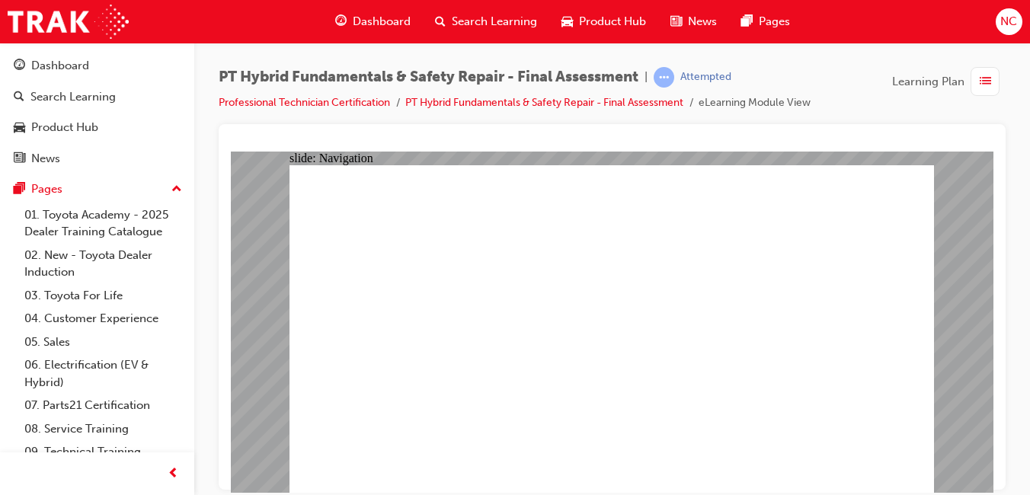
checkbox input "true"
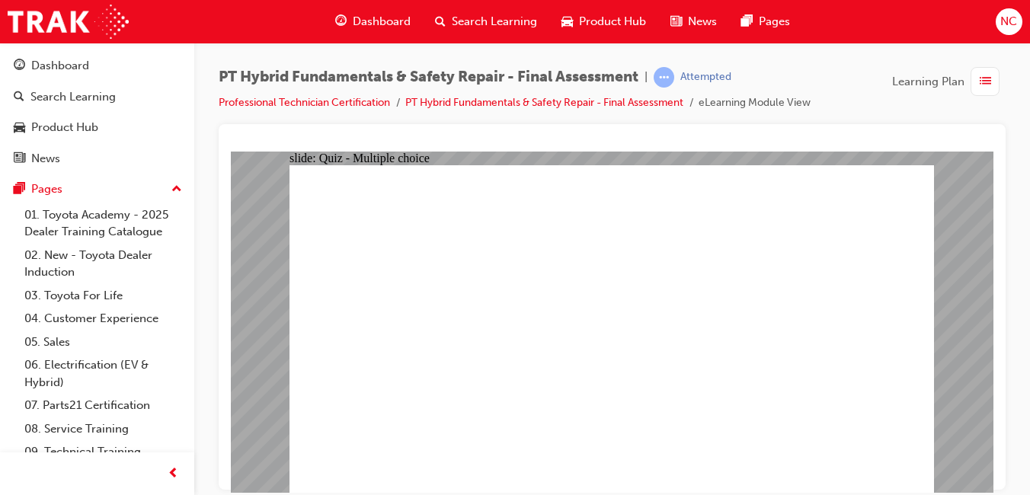
radio input "true"
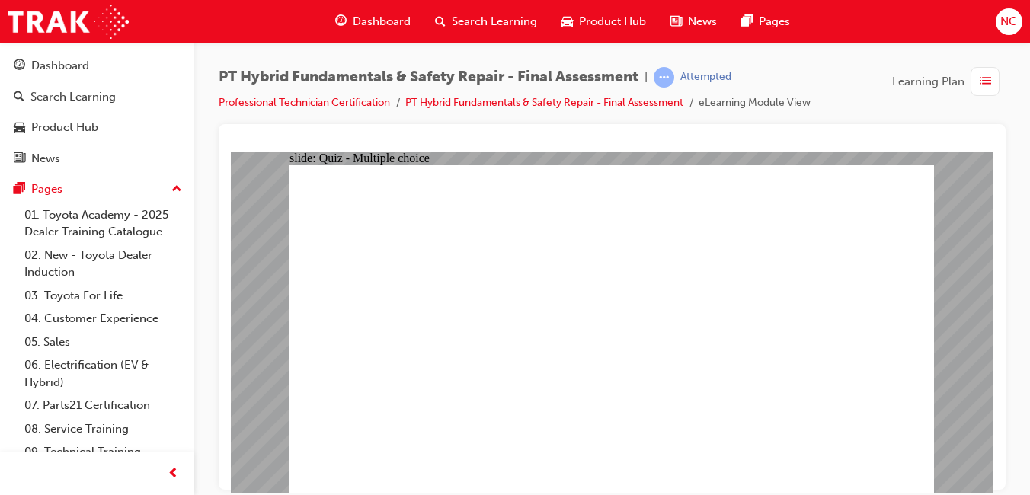
radio input "true"
checkbox input "true"
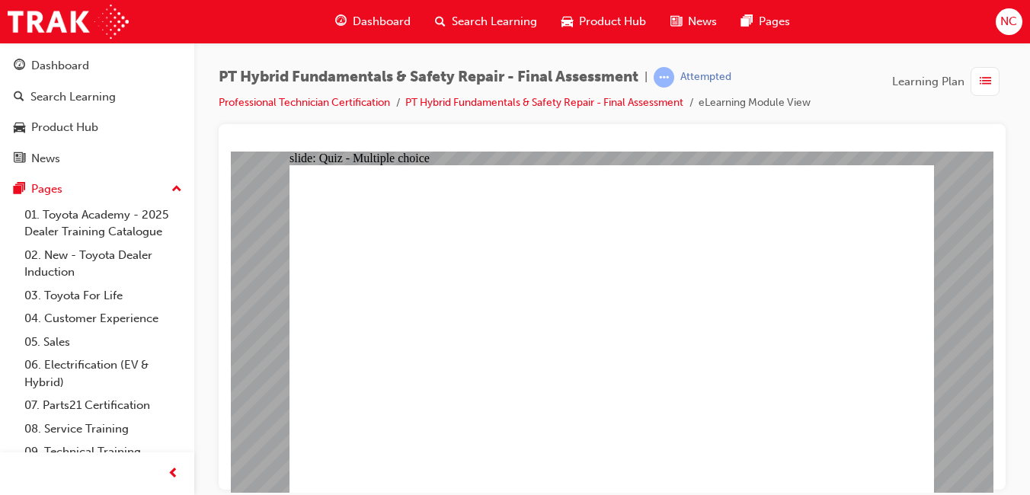
checkbox input "true"
radio input "true"
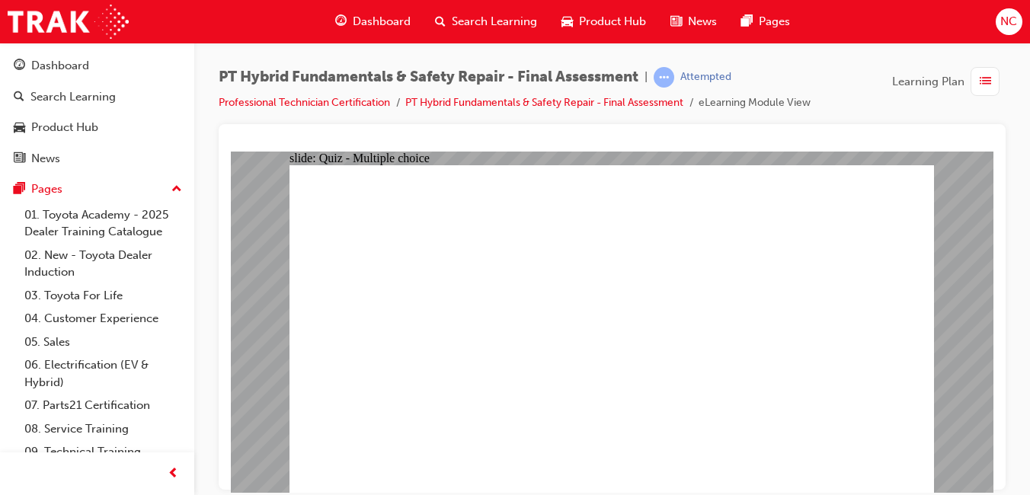
radio input "true"
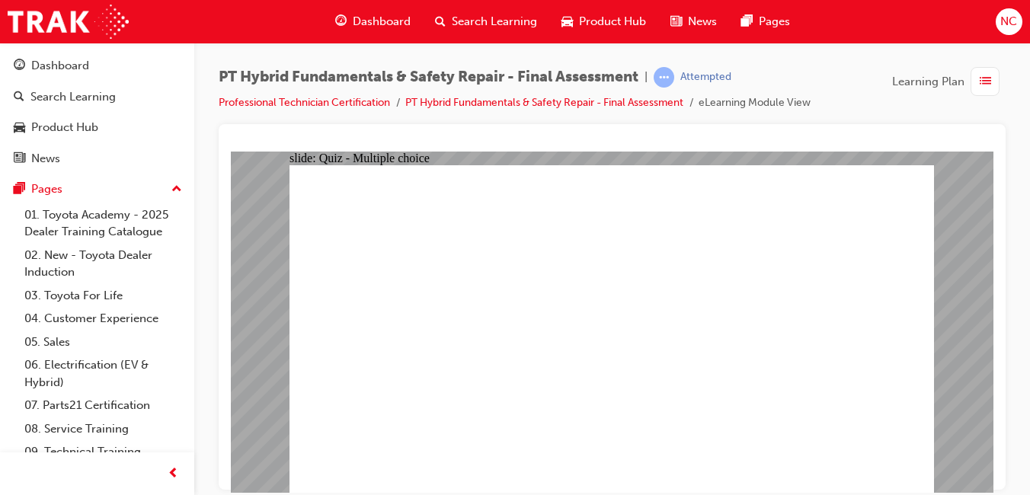
checkbox input "true"
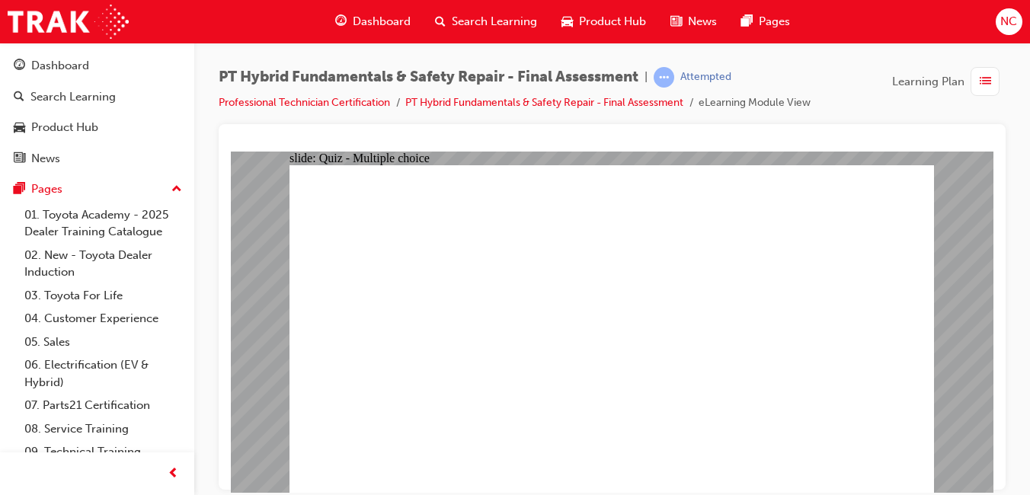
checkbox input "true"
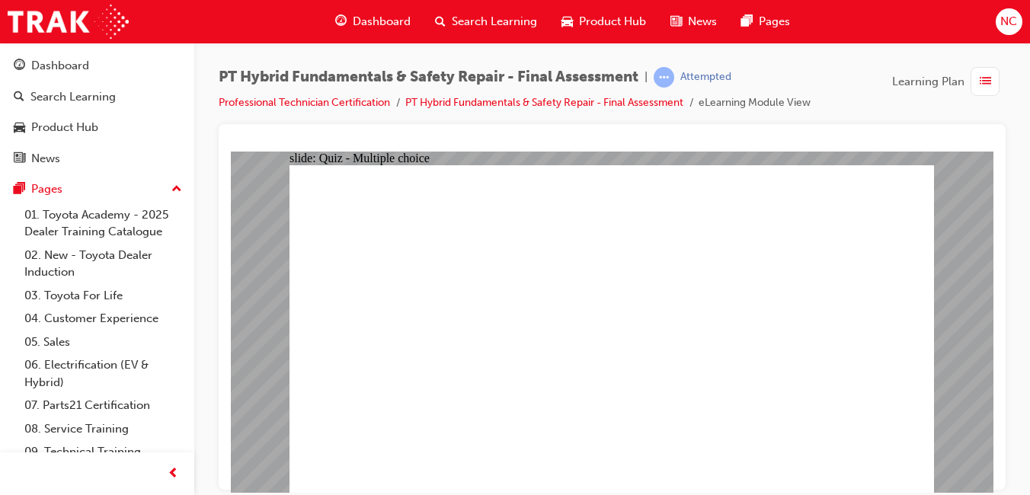
radio input "true"
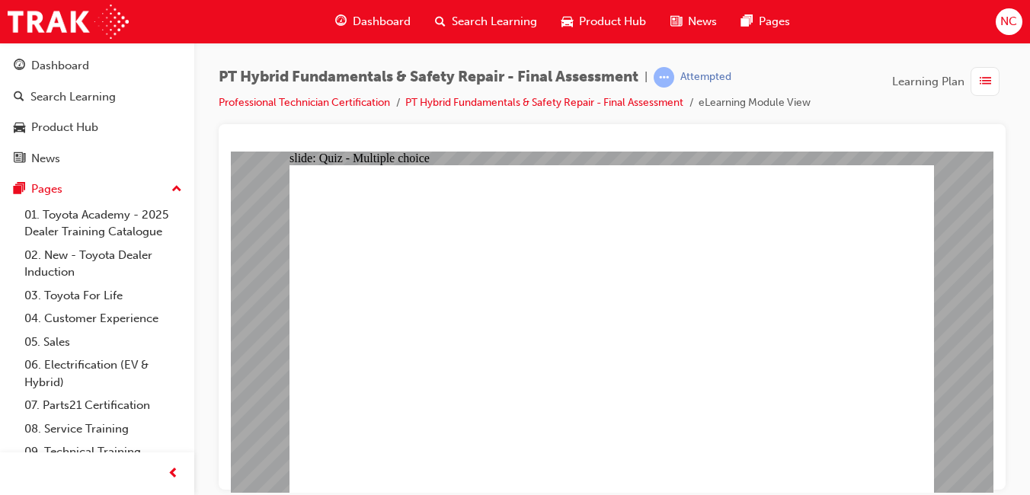
drag, startPoint x: 868, startPoint y: 462, endPoint x: 446, endPoint y: 311, distance: 448.0
radio input "true"
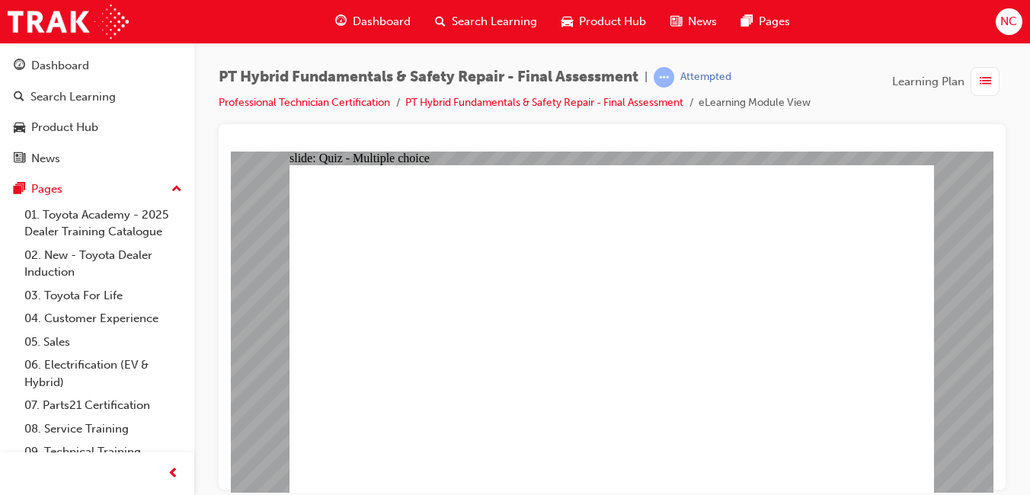
radio input "true"
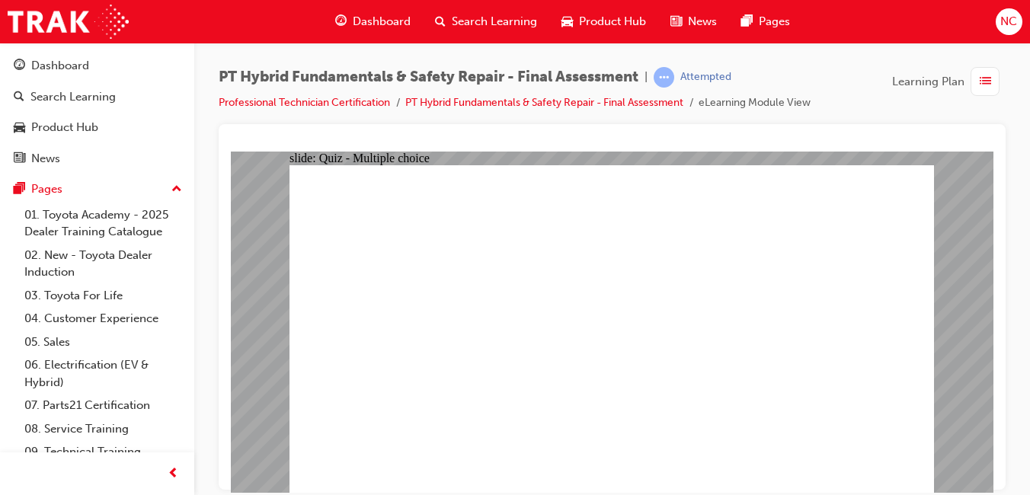
radio input "true"
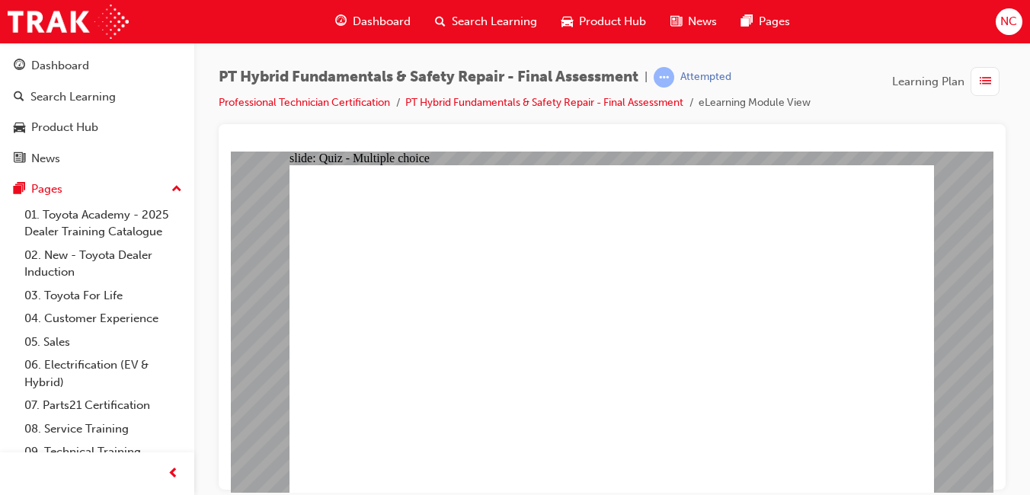
radio input "true"
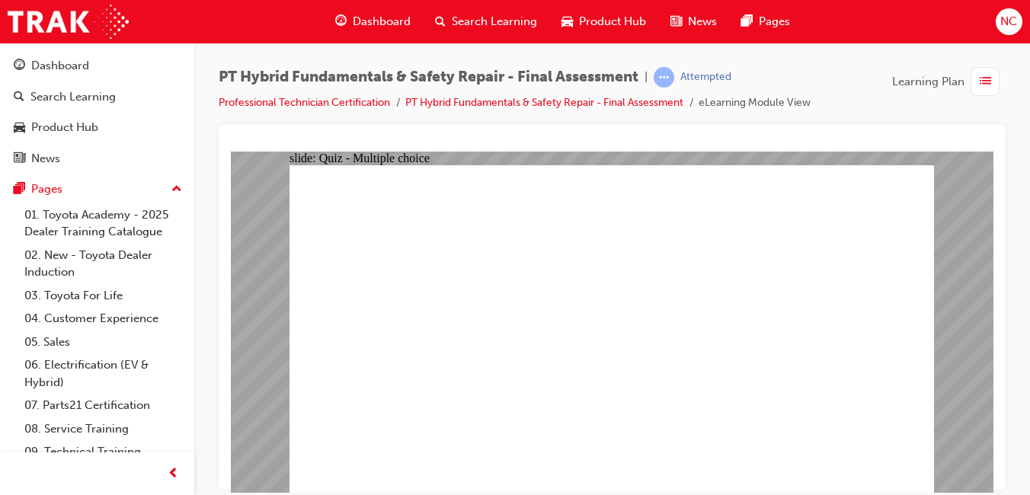
radio input "true"
checkbox input "true"
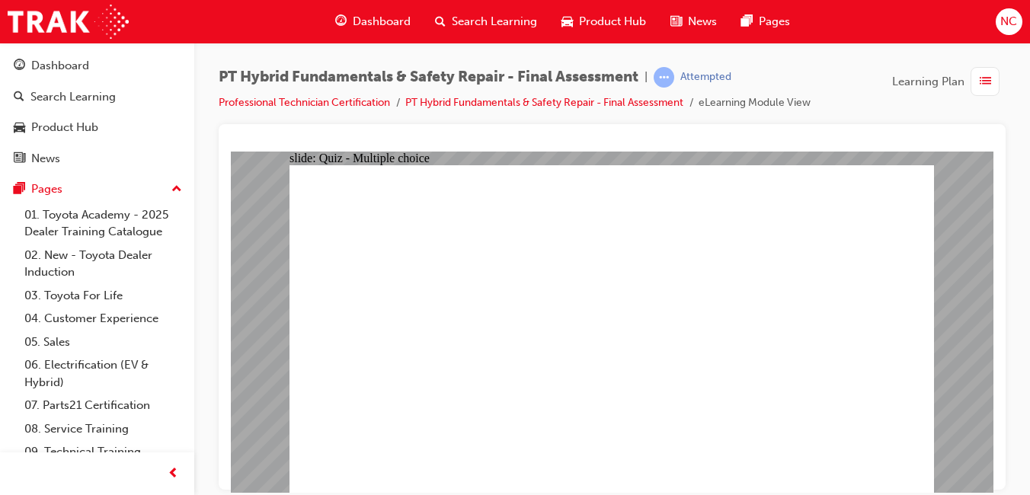
radio input "true"
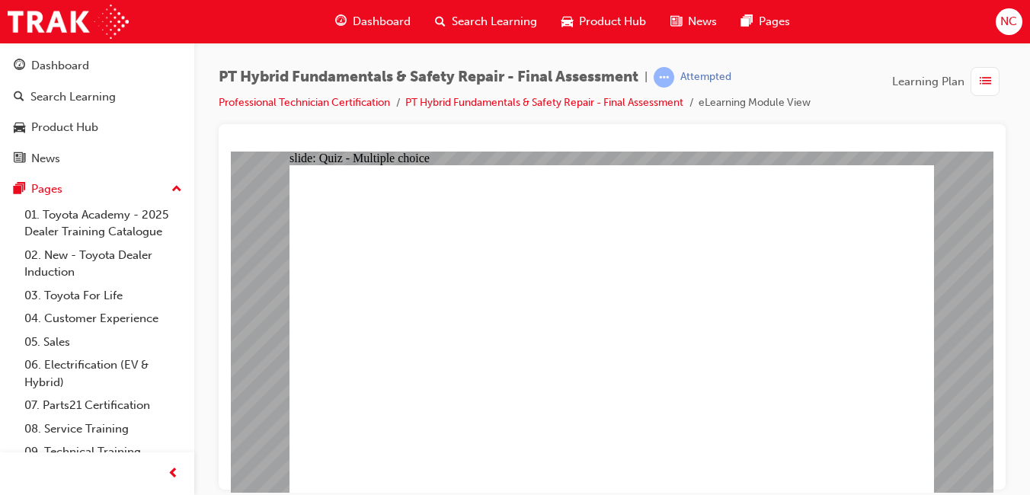
radio input "true"
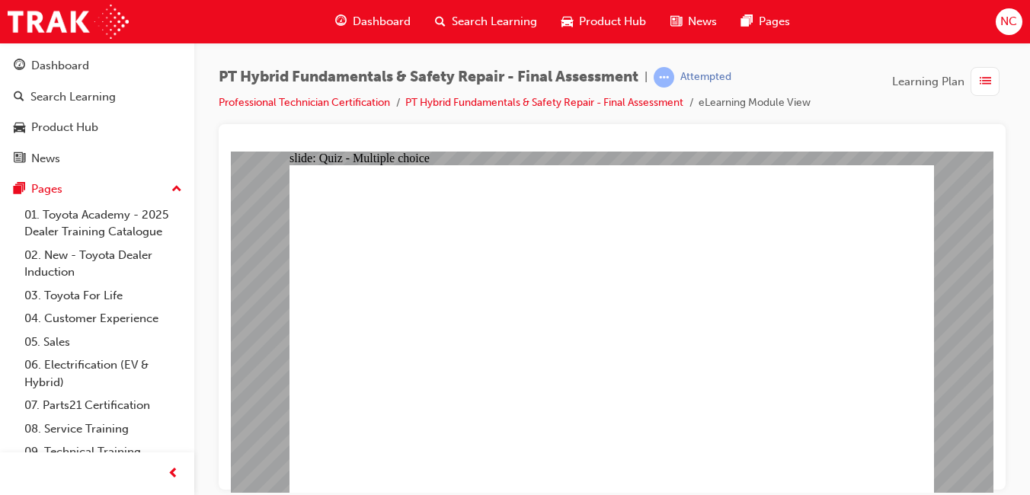
checkbox input "true"
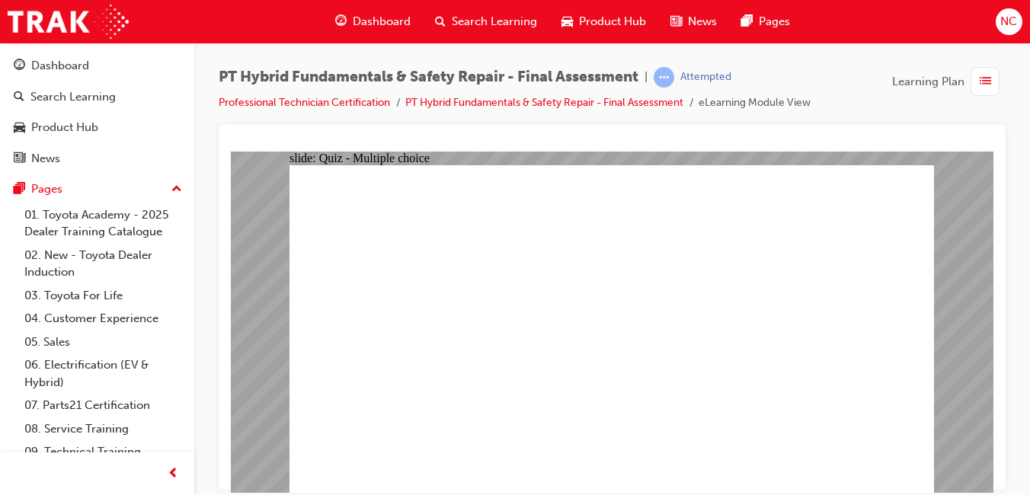
radio input "true"
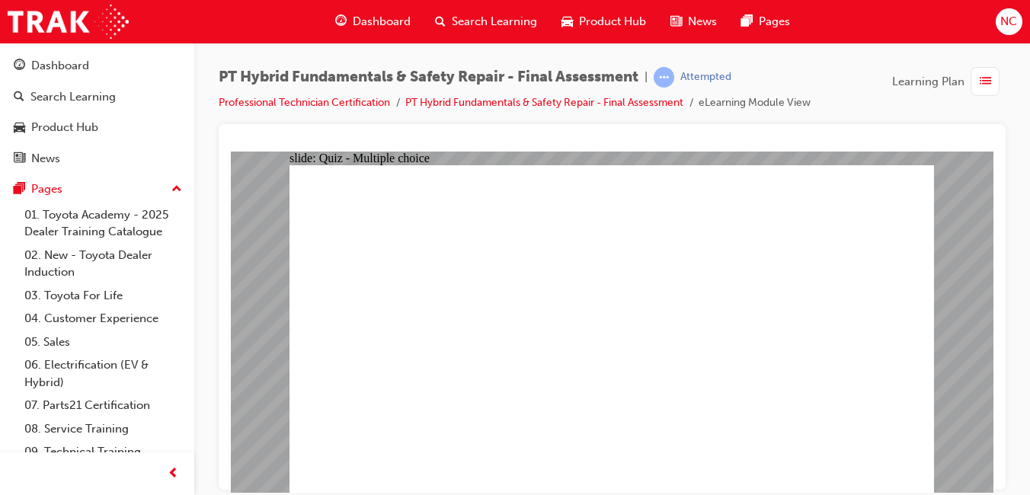
checkbox input "true"
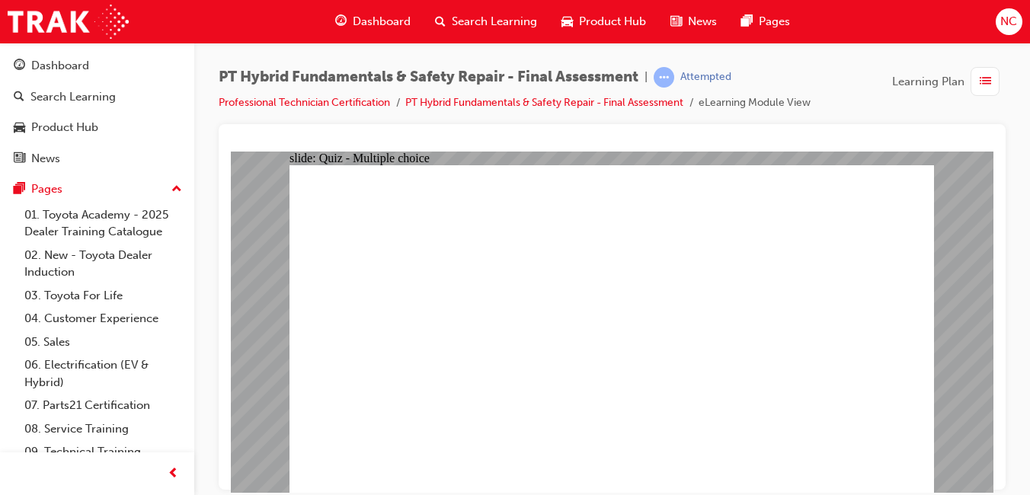
checkbox input "true"
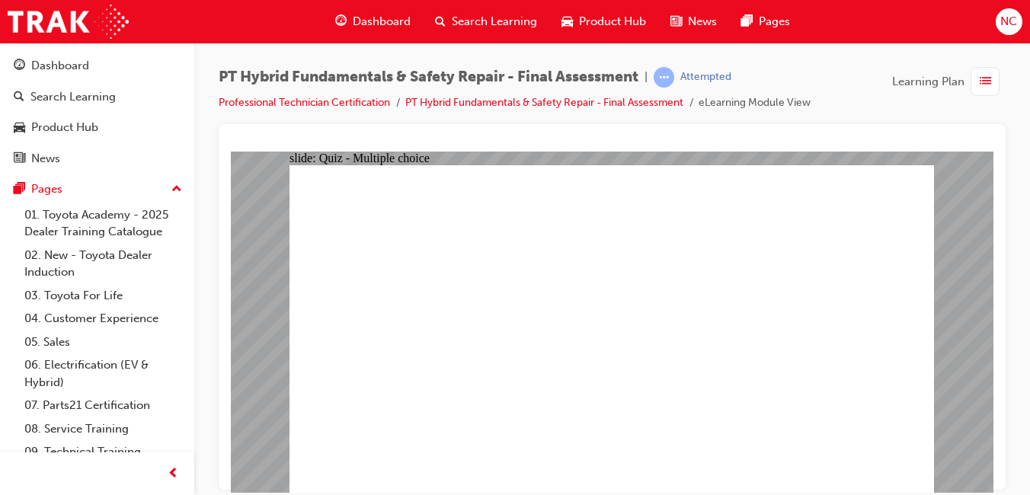
radio input "true"
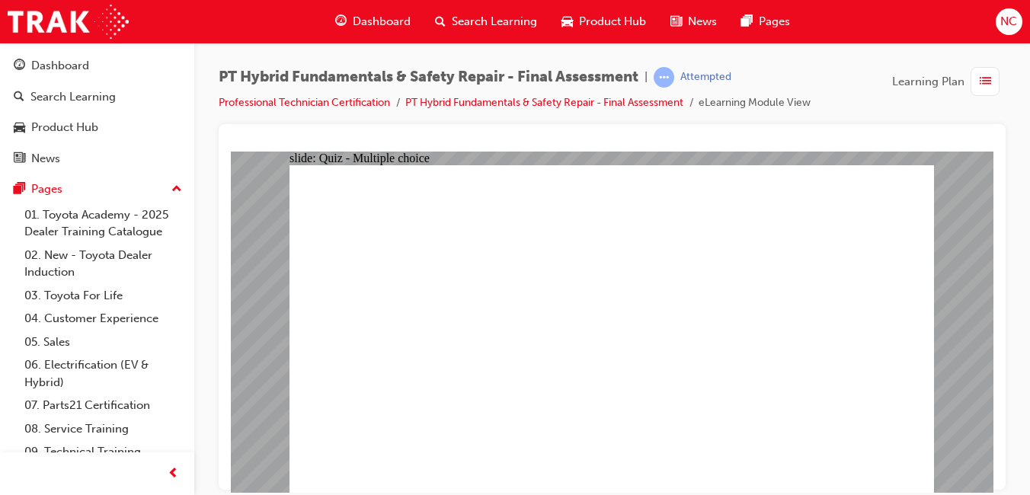
radio input "true"
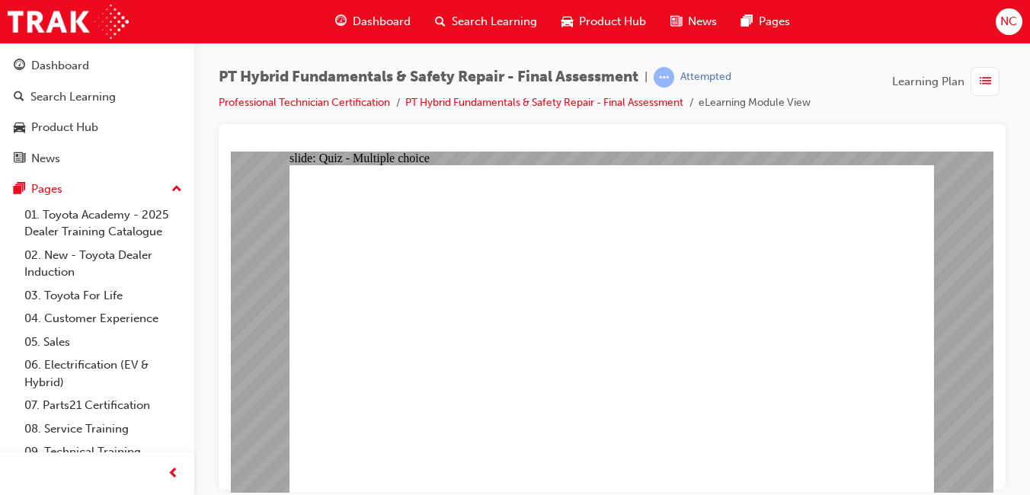
radio input "true"
drag, startPoint x: 581, startPoint y: 381, endPoint x: 551, endPoint y: 371, distance: 31.3
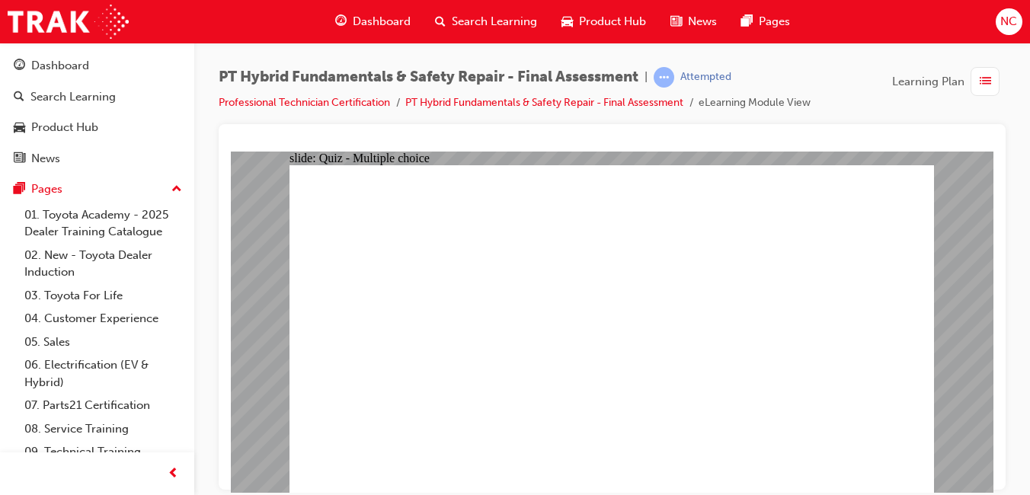
radio input "true"
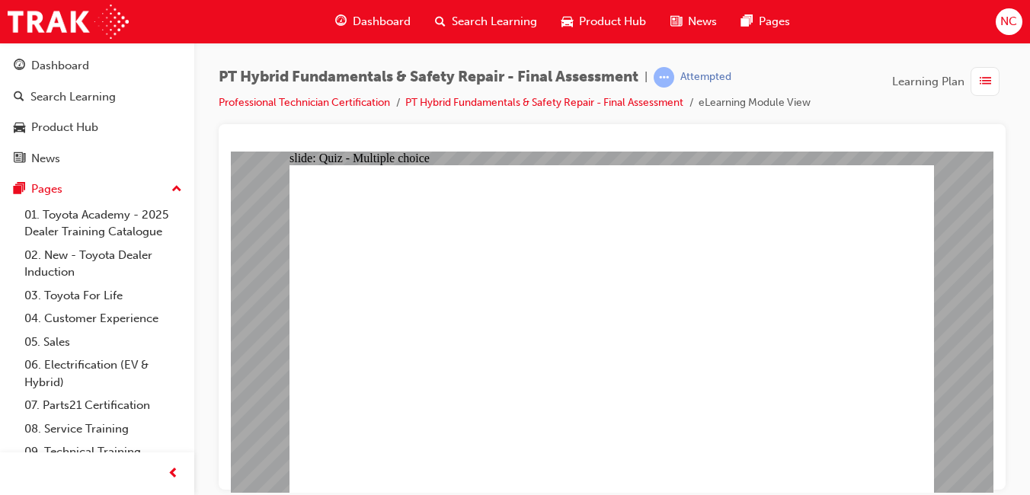
radio input "false"
radio input "true"
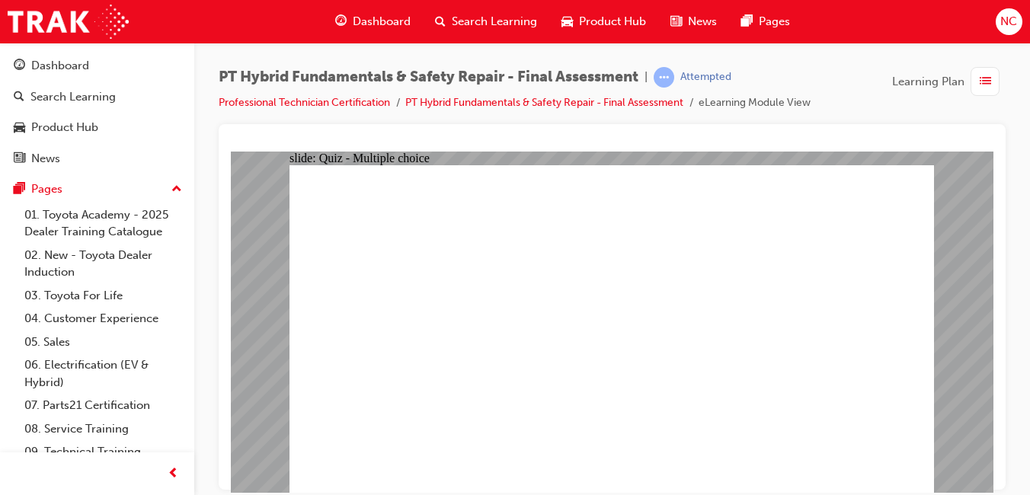
radio input "true"
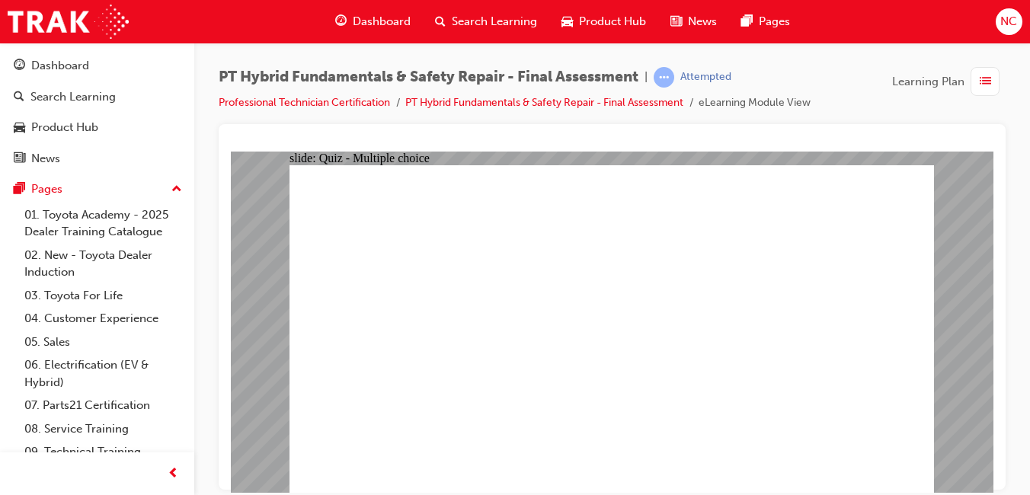
radio input "true"
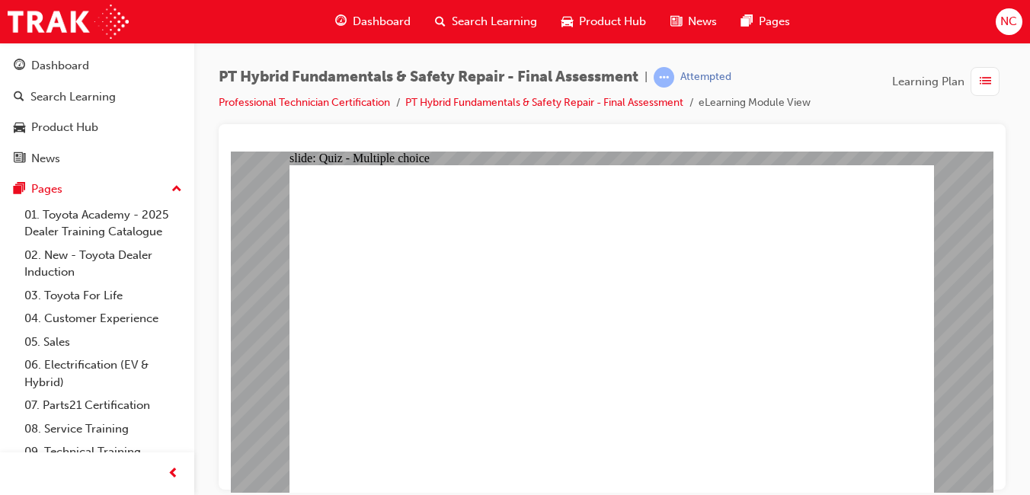
checkbox input "true"
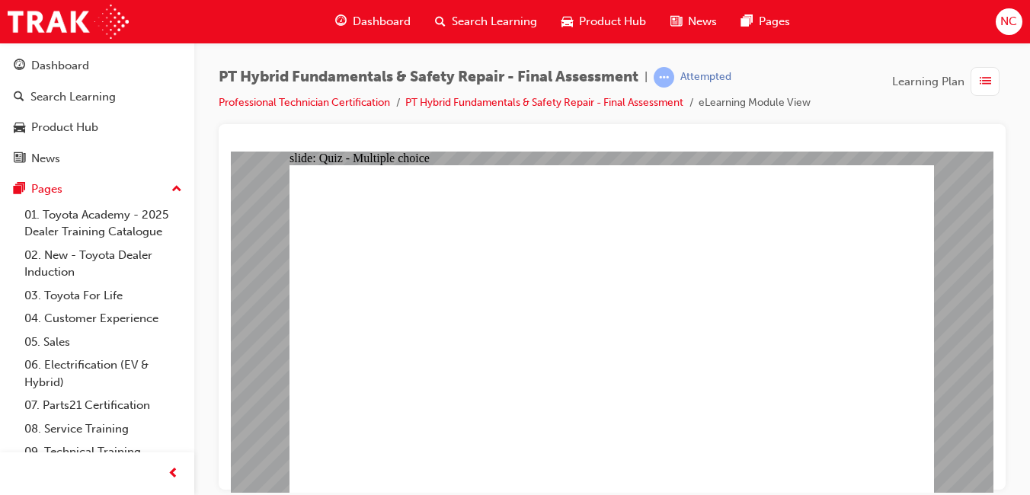
radio input "false"
radio input "true"
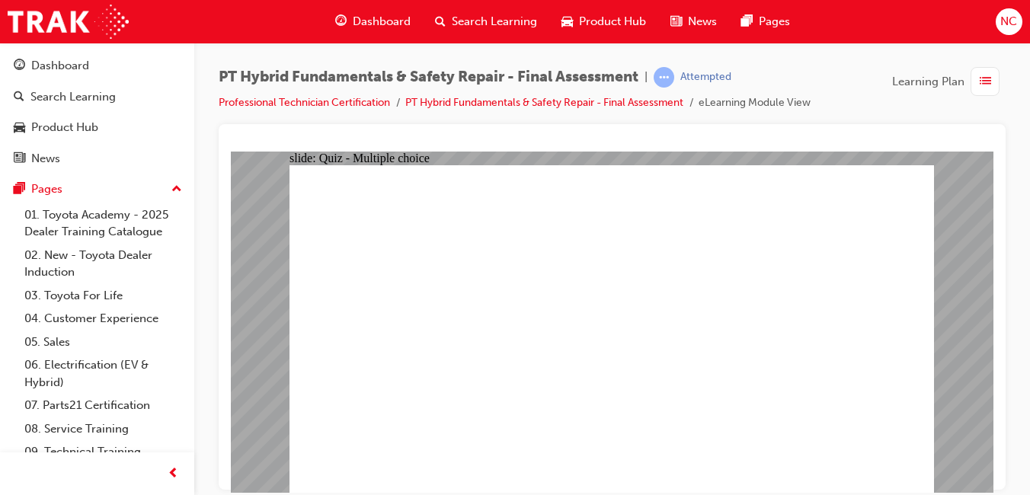
radio input "true"
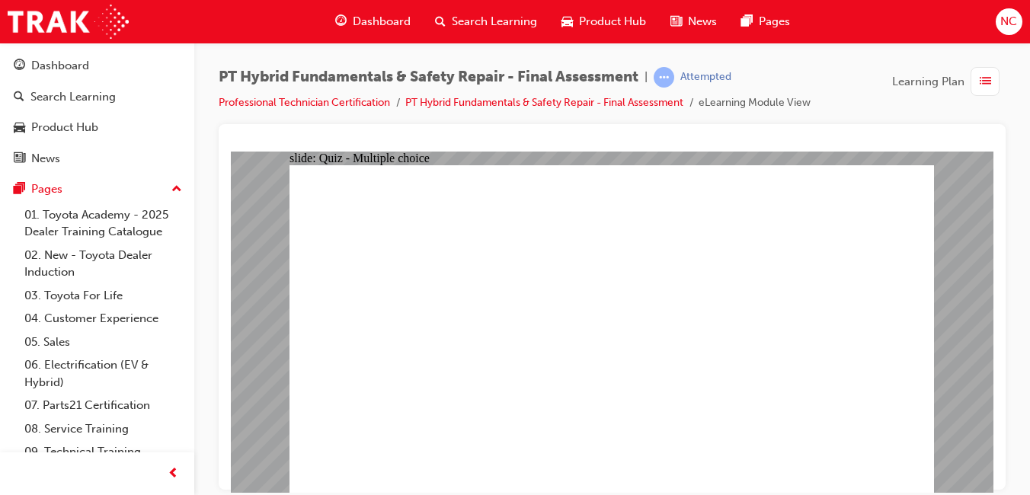
radio input "true"
checkbox input "true"
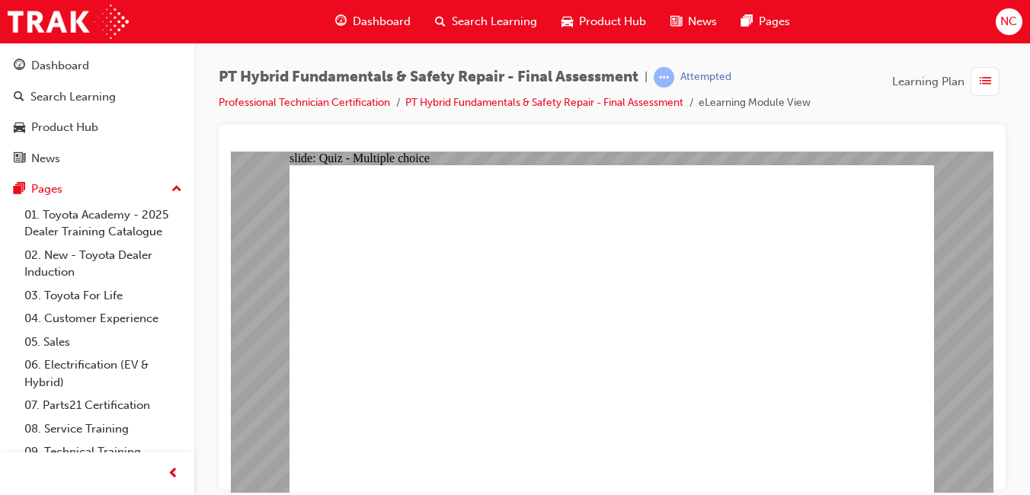
checkbox input "true"
radio input "true"
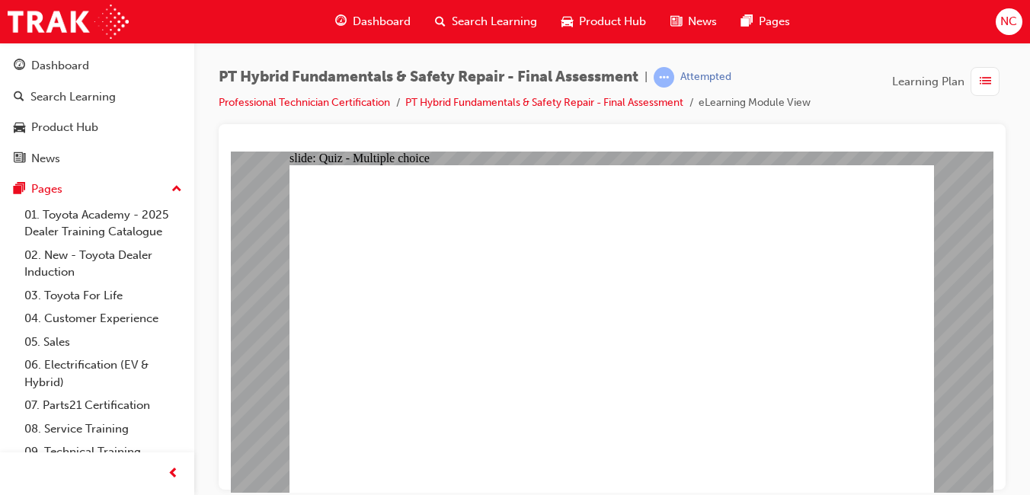
radio input "true"
checkbox input "true"
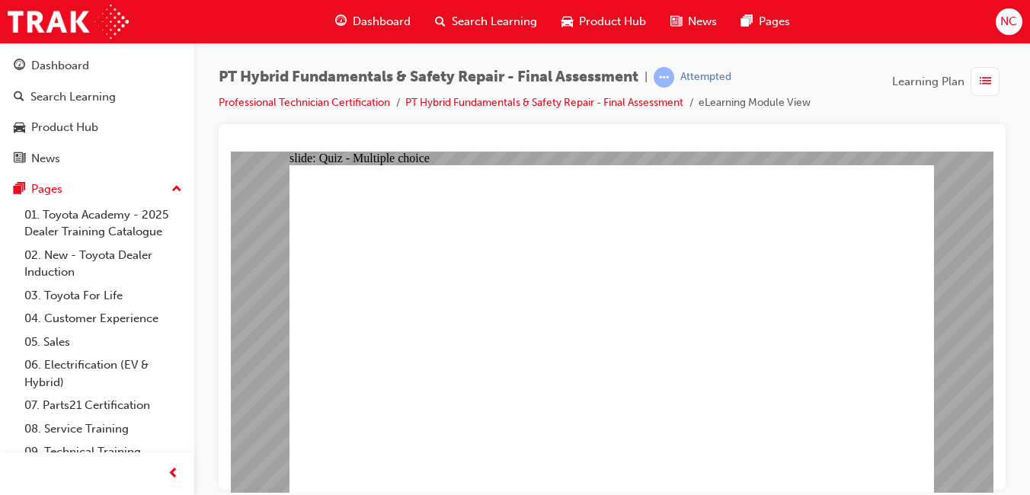
checkbox input "true"
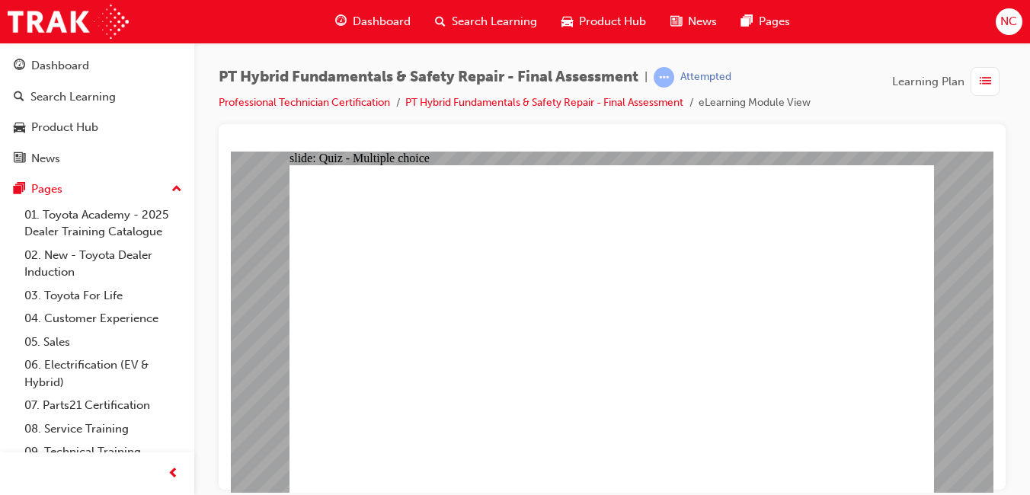
checkbox input "true"
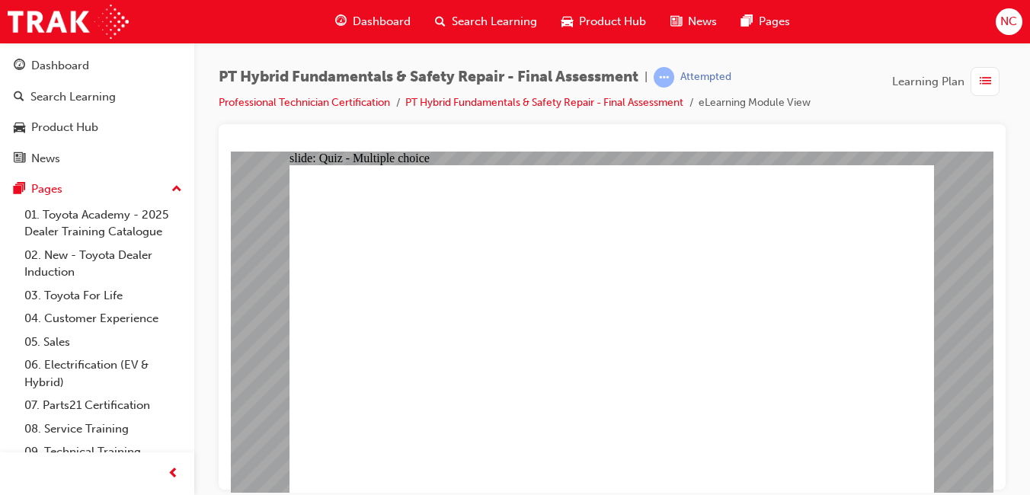
checkbox input "true"
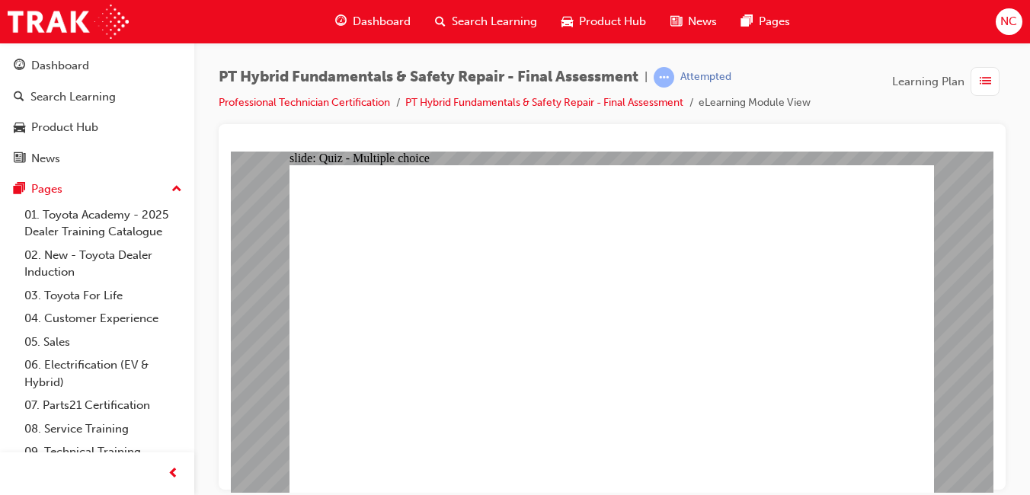
drag, startPoint x: 506, startPoint y: 392, endPoint x: 497, endPoint y: 449, distance: 57.8
radio input "true"
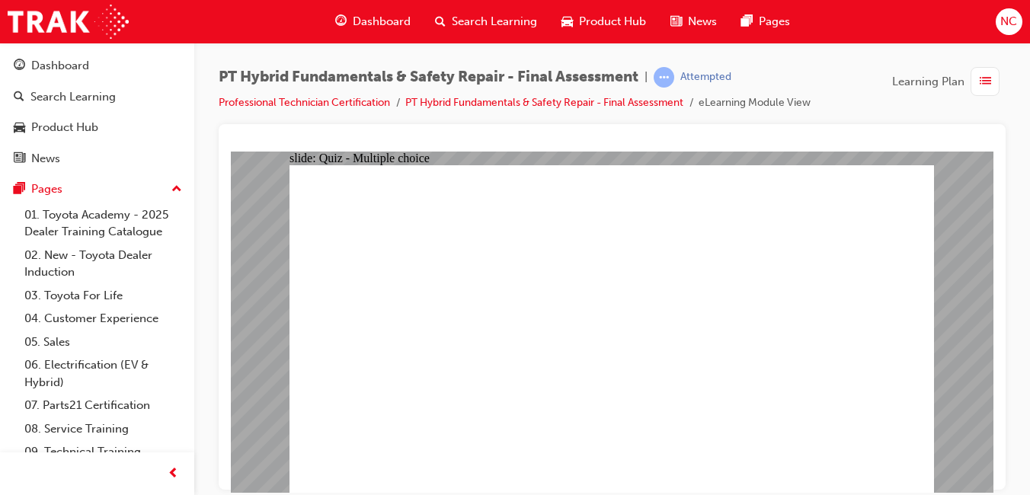
radio input "true"
radio input "false"
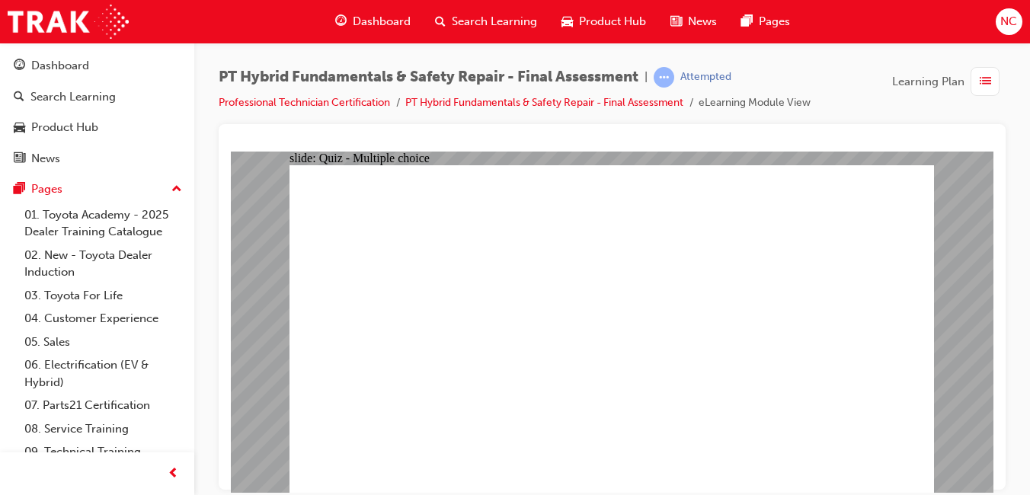
radio input "true"
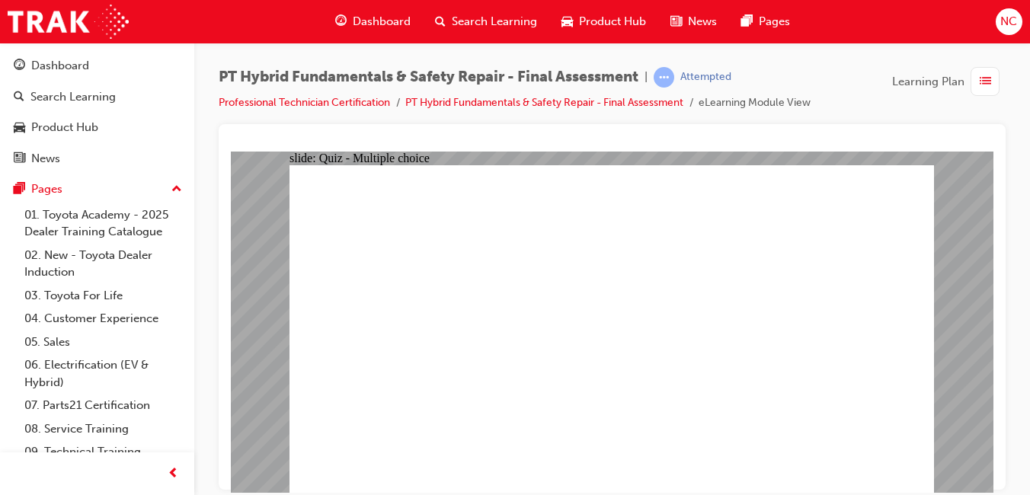
radio input "true"
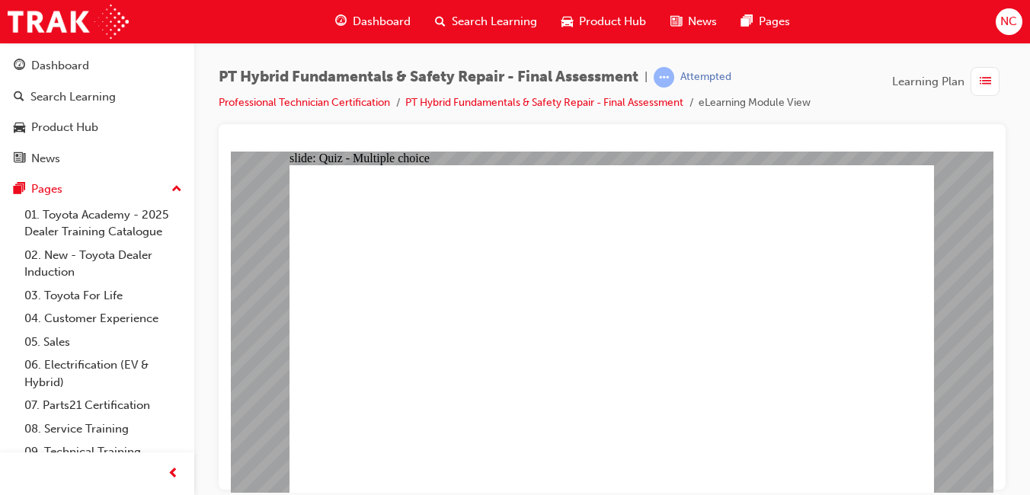
radio input "true"
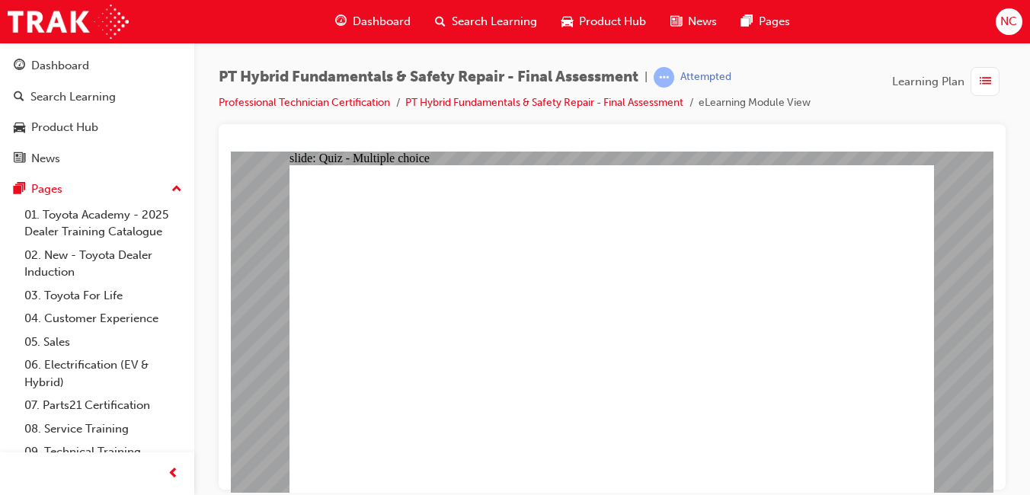
radio input "false"
radio input "true"
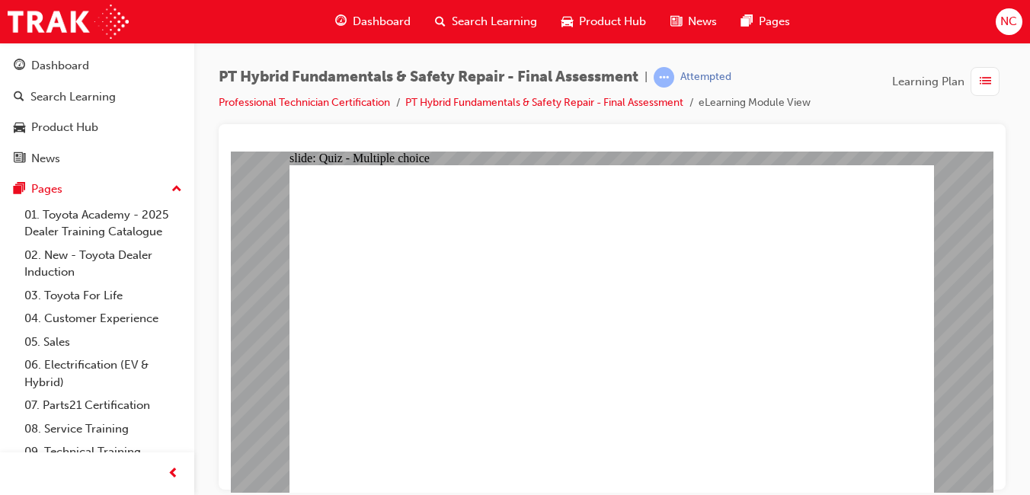
radio input "true"
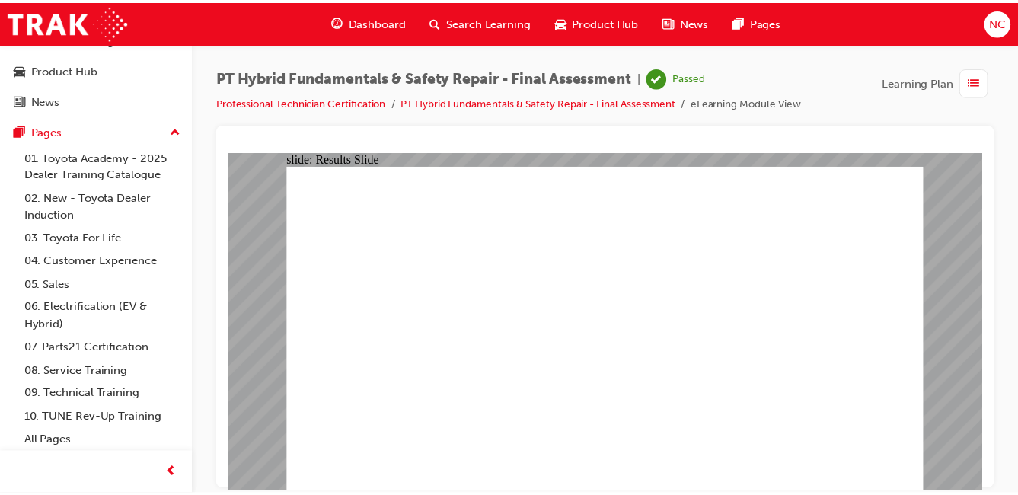
scroll to position [59, 0]
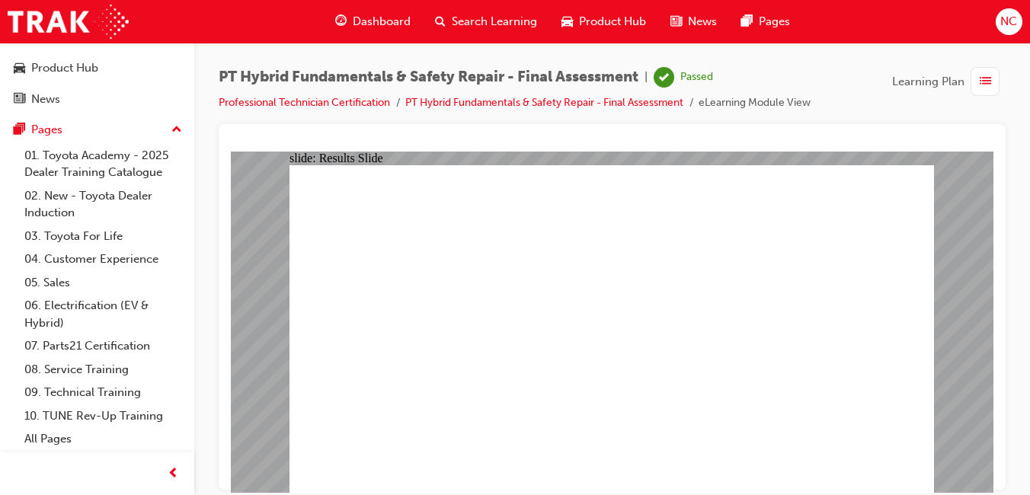
click at [381, 26] on span "Dashboard" at bounding box center [382, 22] width 58 height 18
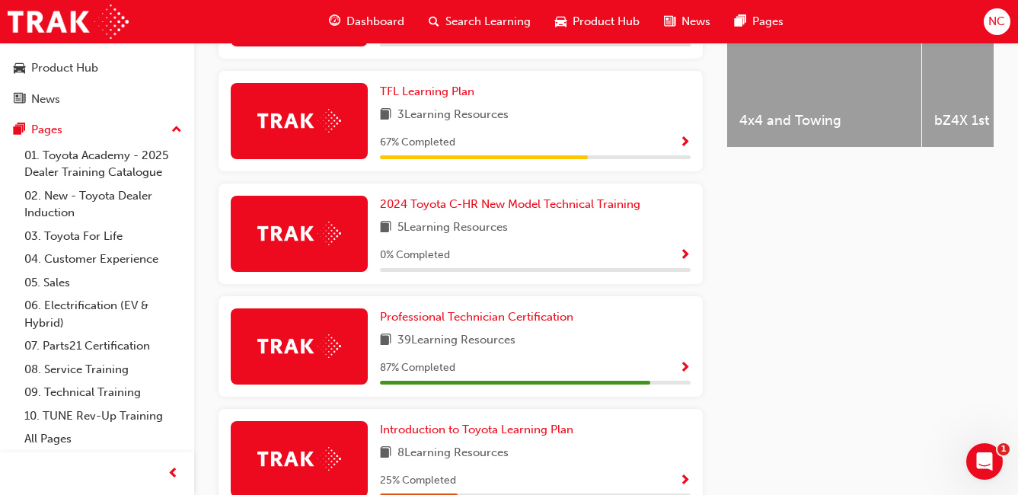
scroll to position [762, 0]
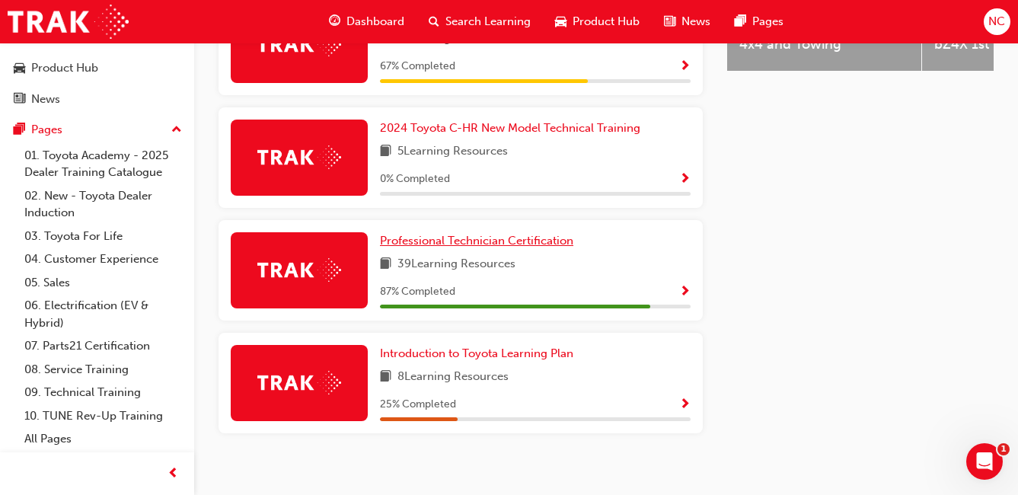
click at [506, 247] on span "Professional Technician Certification" at bounding box center [476, 241] width 193 height 14
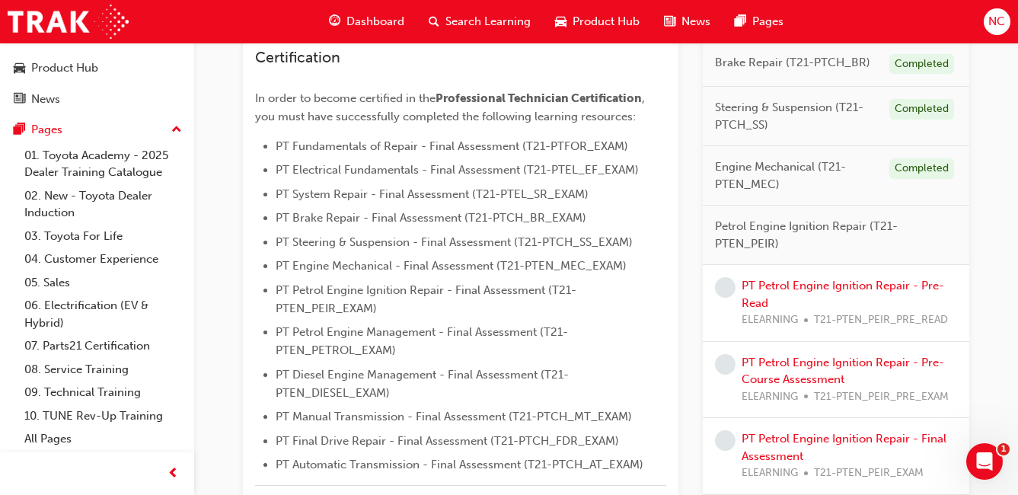
scroll to position [379, 0]
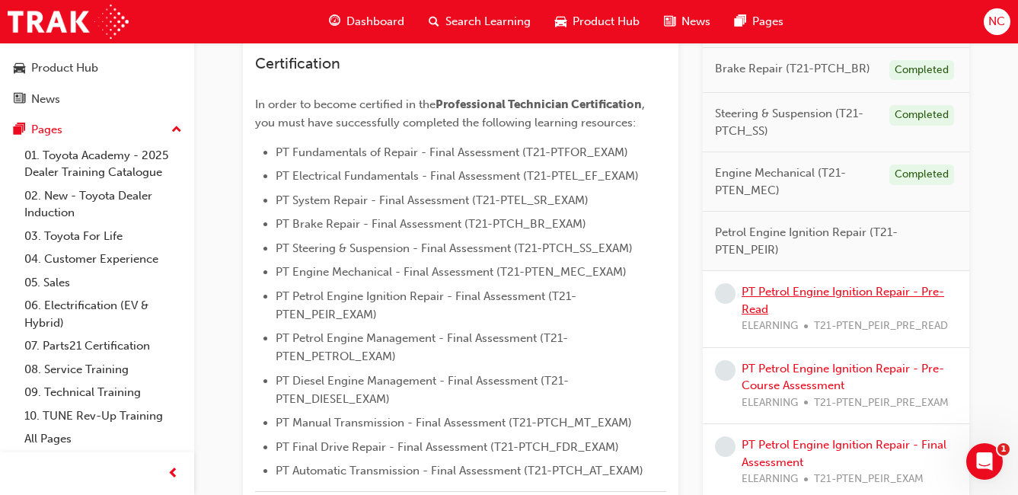
click at [807, 289] on link "PT Petrol Engine Ignition Repair - Pre-Read" at bounding box center [843, 300] width 203 height 31
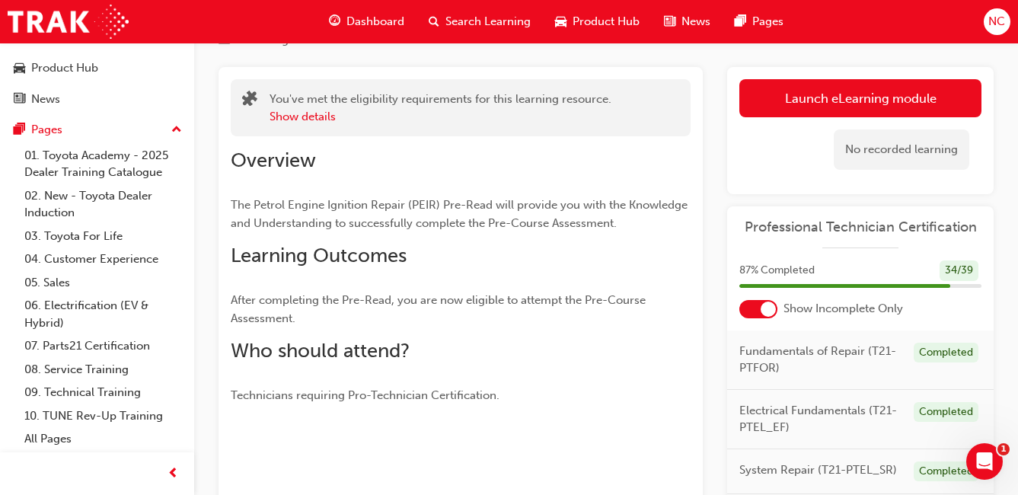
scroll to position [69, 0]
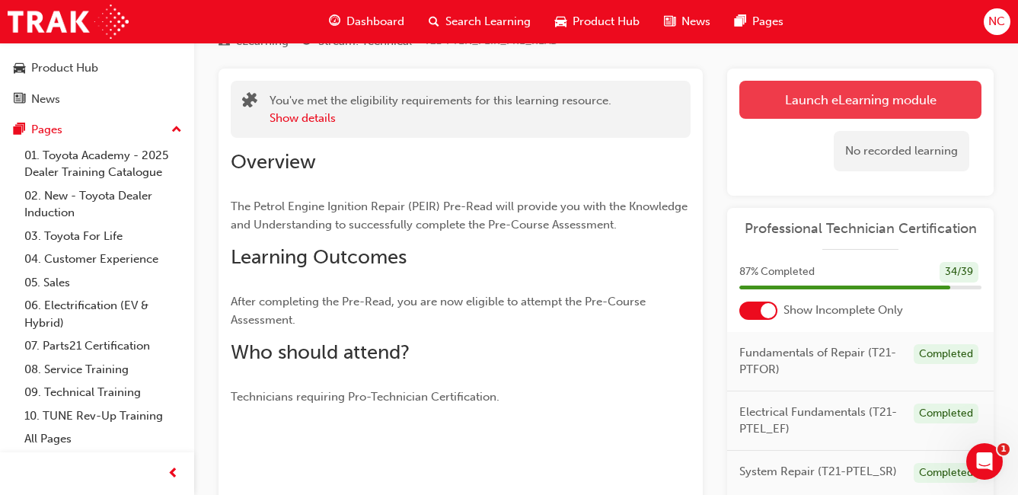
click at [854, 102] on link "Launch eLearning module" at bounding box center [860, 100] width 242 height 38
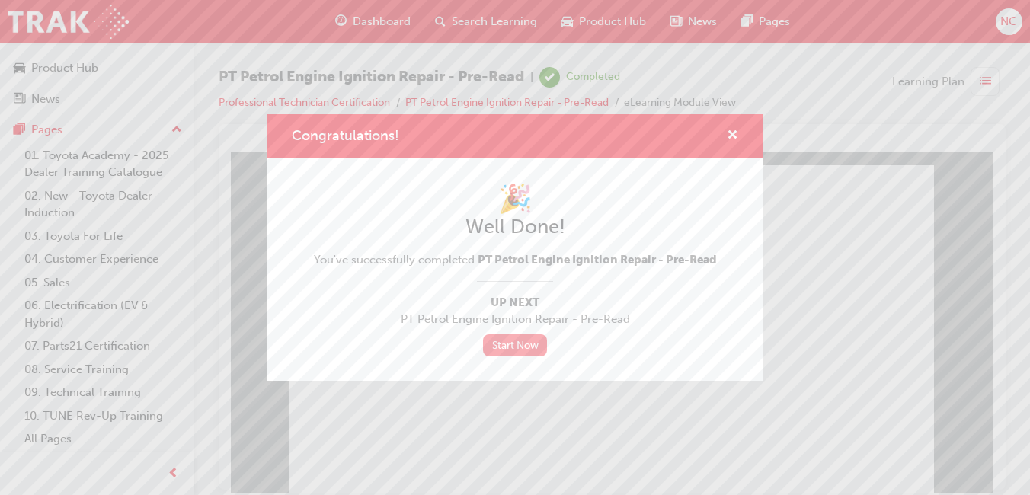
click at [519, 345] on link "Start Now" at bounding box center [515, 345] width 64 height 22
click at [506, 348] on link "Start Now" at bounding box center [515, 345] width 64 height 22
click at [526, 352] on link "Start Now" at bounding box center [515, 345] width 64 height 22
click at [521, 343] on link "Start Now" at bounding box center [515, 345] width 64 height 22
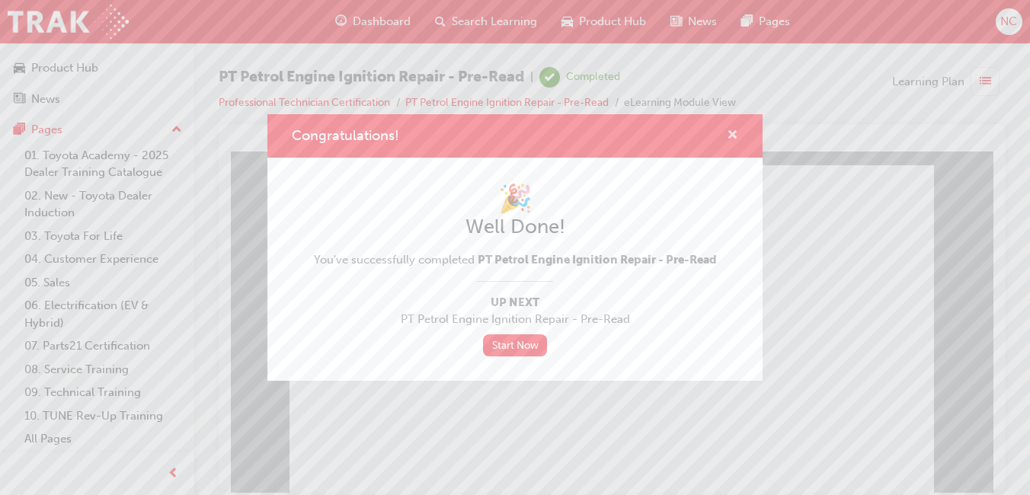
click at [733, 136] on span "cross-icon" at bounding box center [732, 136] width 11 height 14
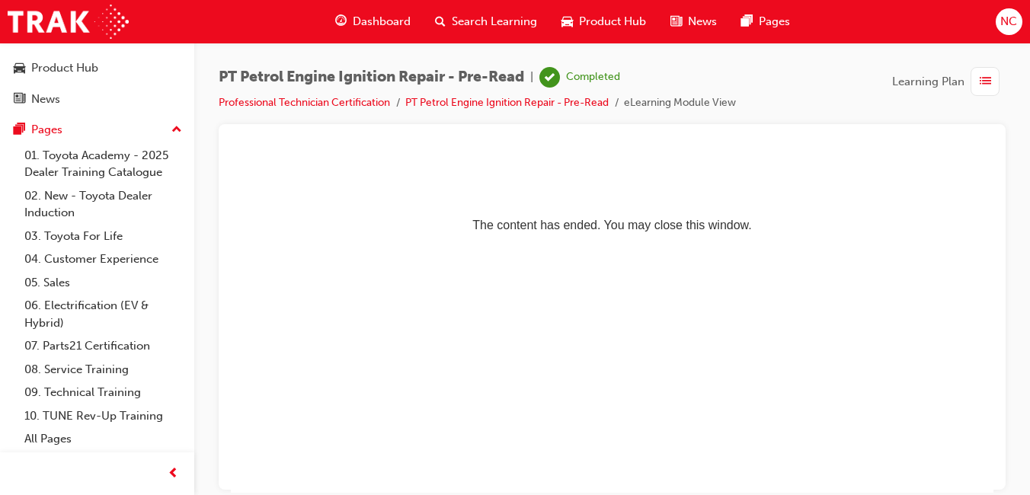
click at [372, 17] on span "Dashboard" at bounding box center [382, 22] width 58 height 18
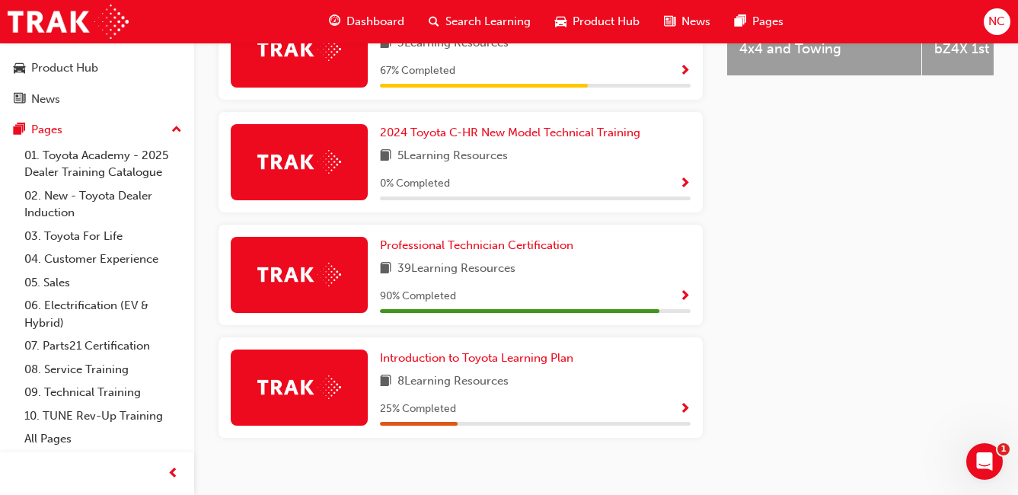
scroll to position [762, 0]
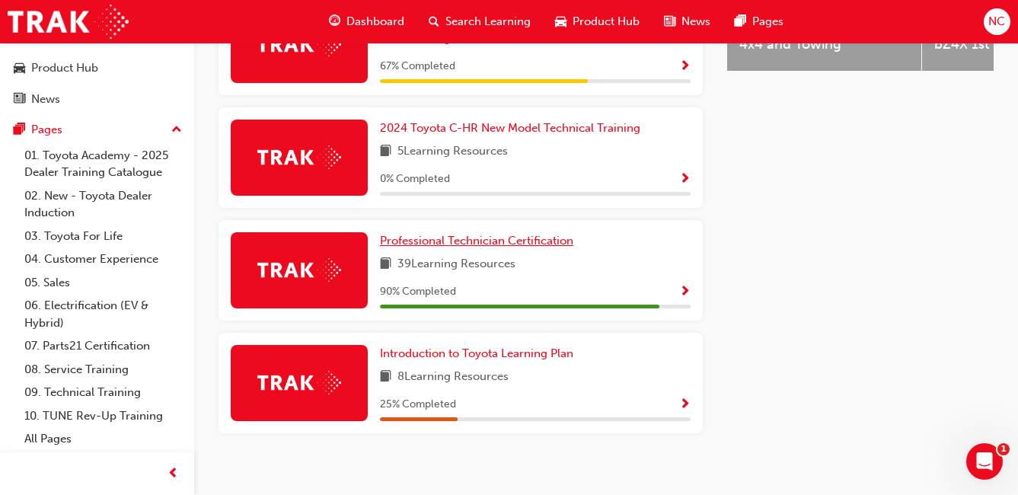
click at [502, 247] on span "Professional Technician Certification" at bounding box center [476, 241] width 193 height 14
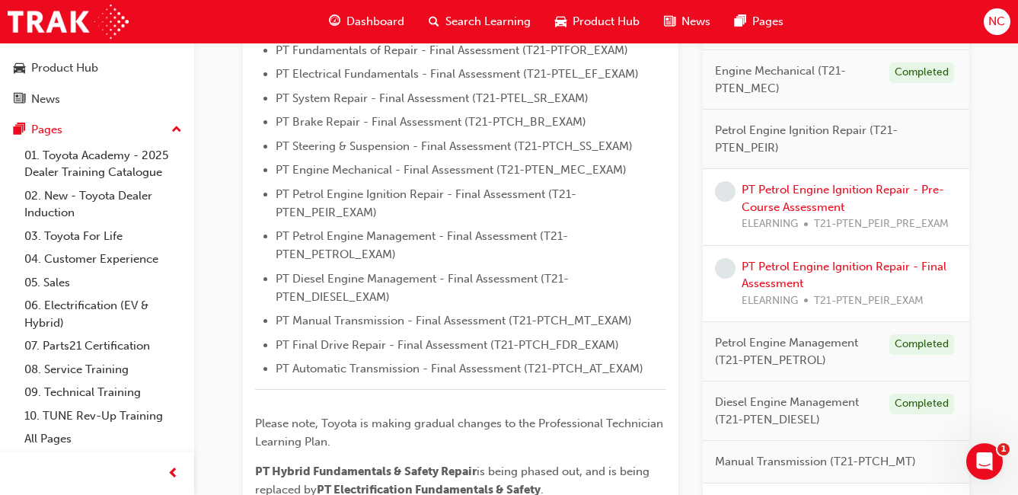
scroll to position [455, 0]
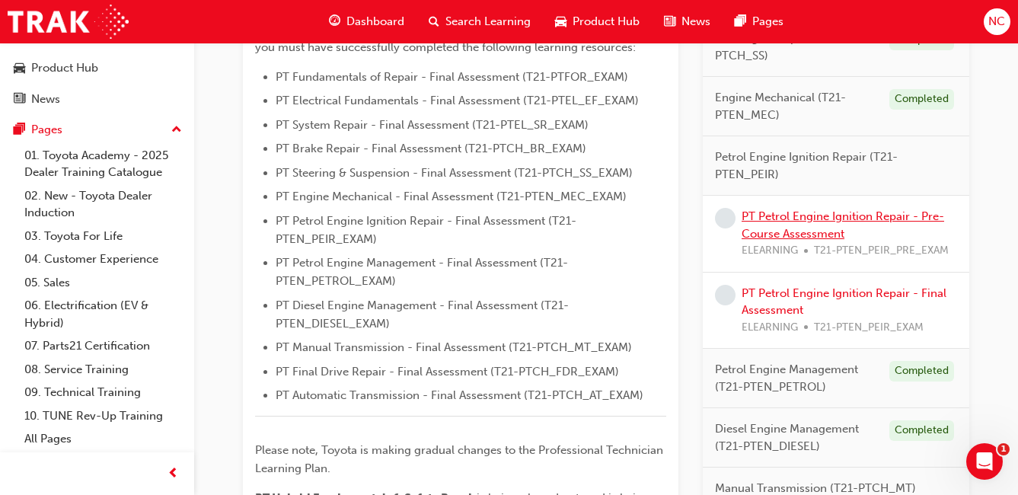
click at [861, 213] on link "PT Petrol Engine Ignition Repair - Pre-Course Assessment" at bounding box center [843, 224] width 203 height 31
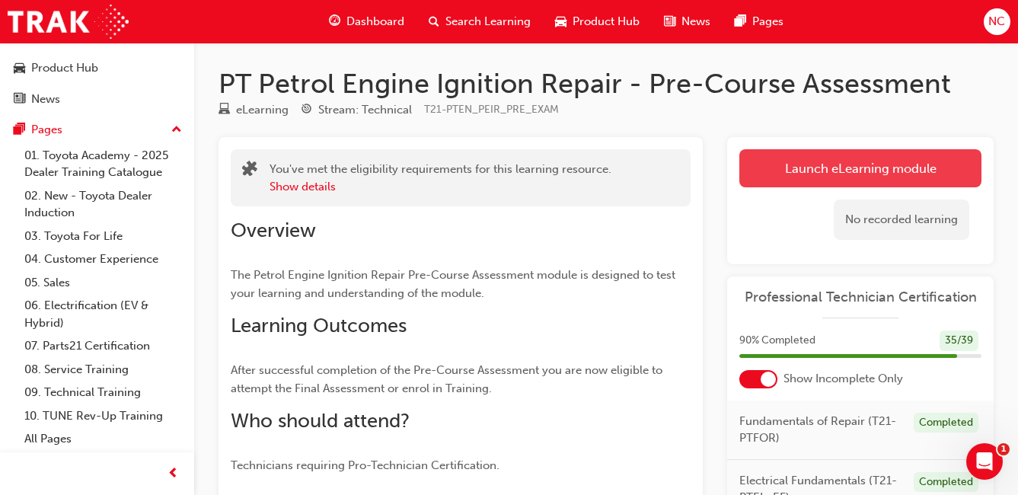
click at [845, 162] on link "Launch eLearning module" at bounding box center [860, 168] width 242 height 38
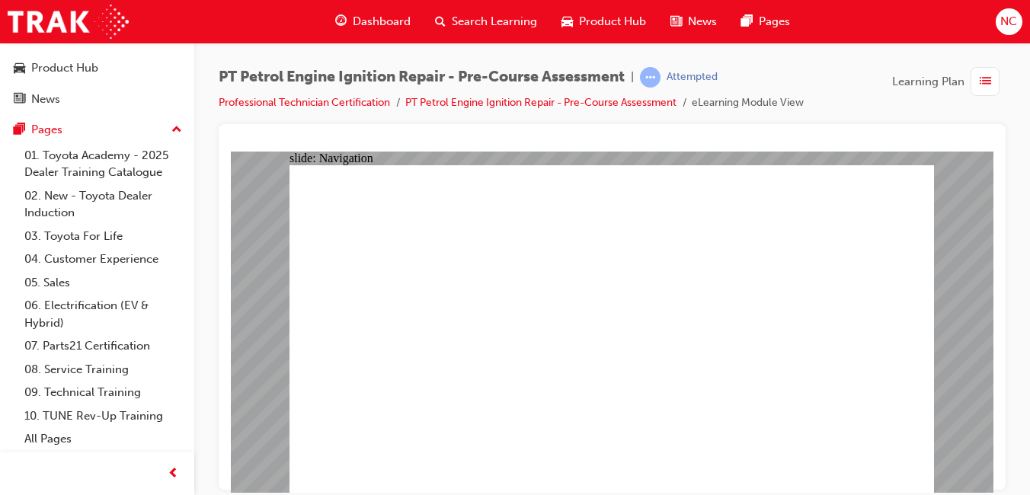
radio input "true"
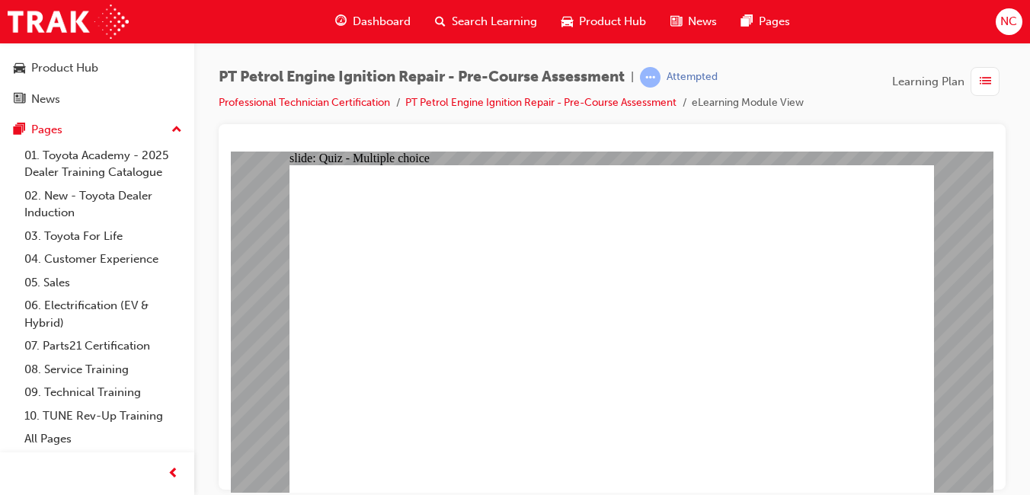
radio input "true"
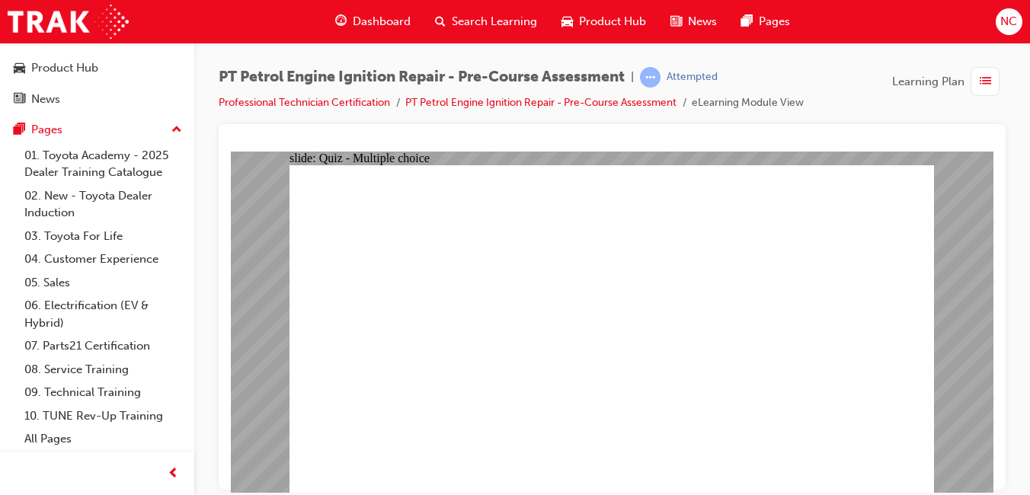
radio input "true"
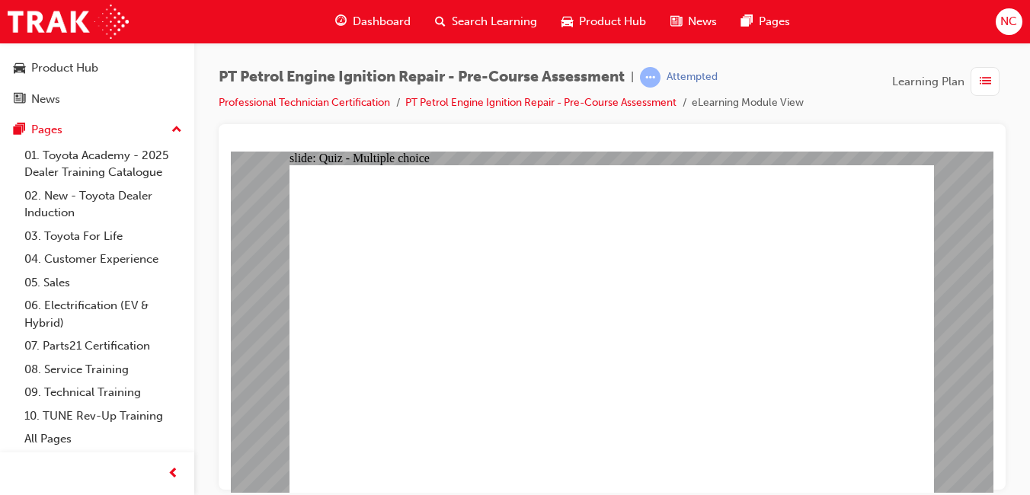
radio input "true"
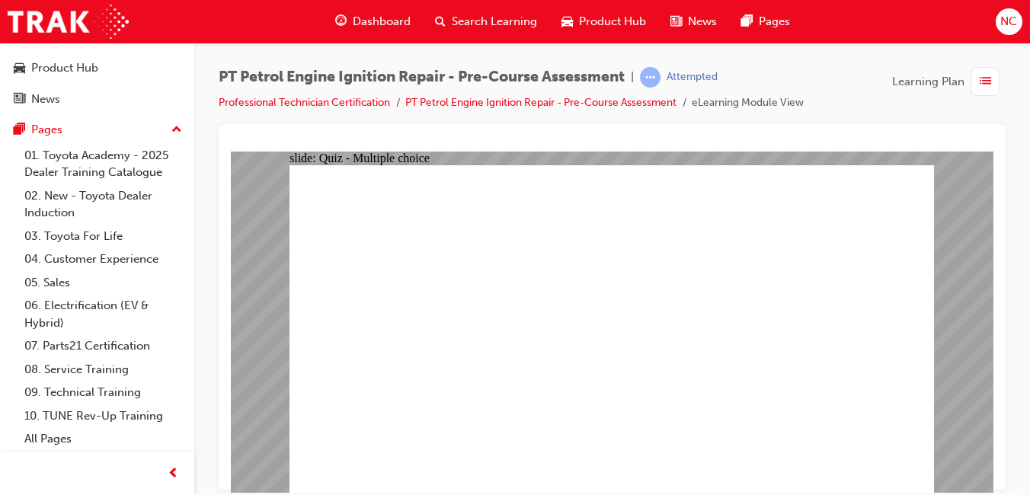
radio input "true"
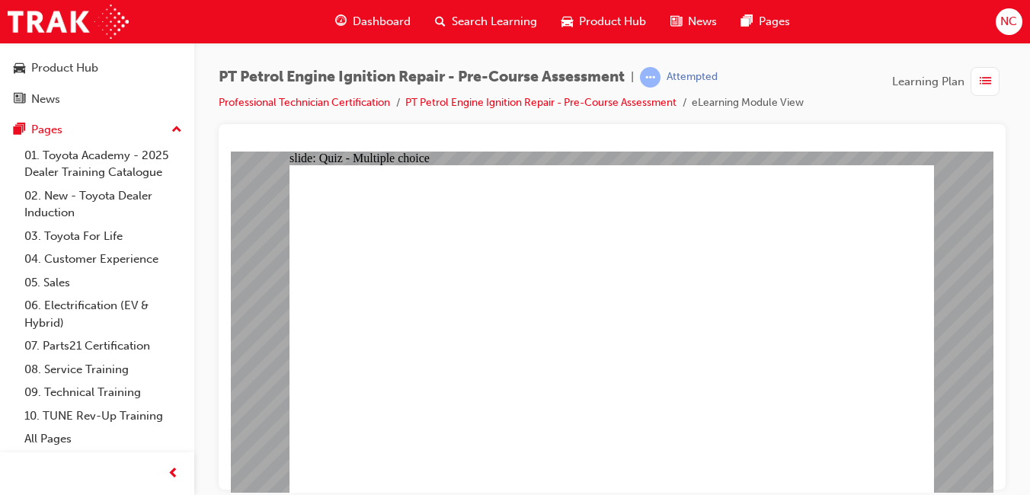
radio input "true"
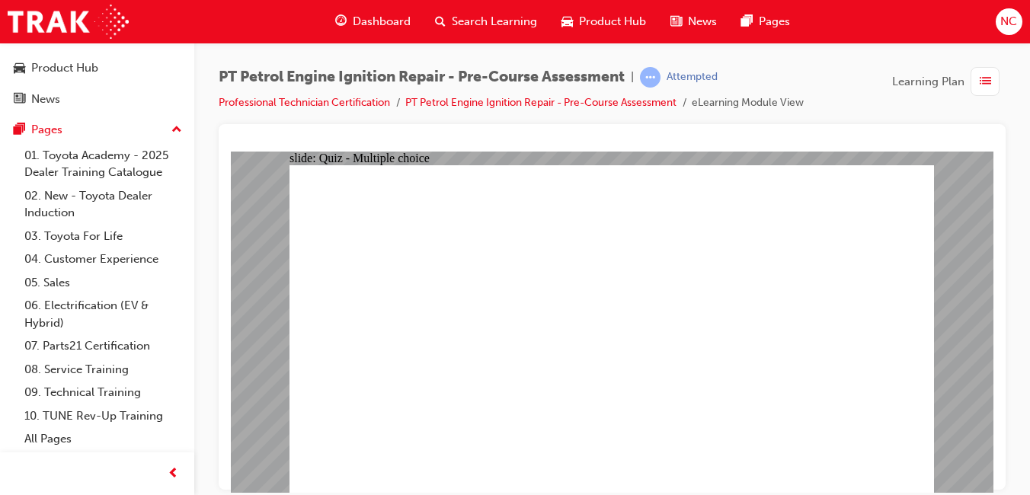
click at [382, 24] on span "Dashboard" at bounding box center [382, 22] width 58 height 18
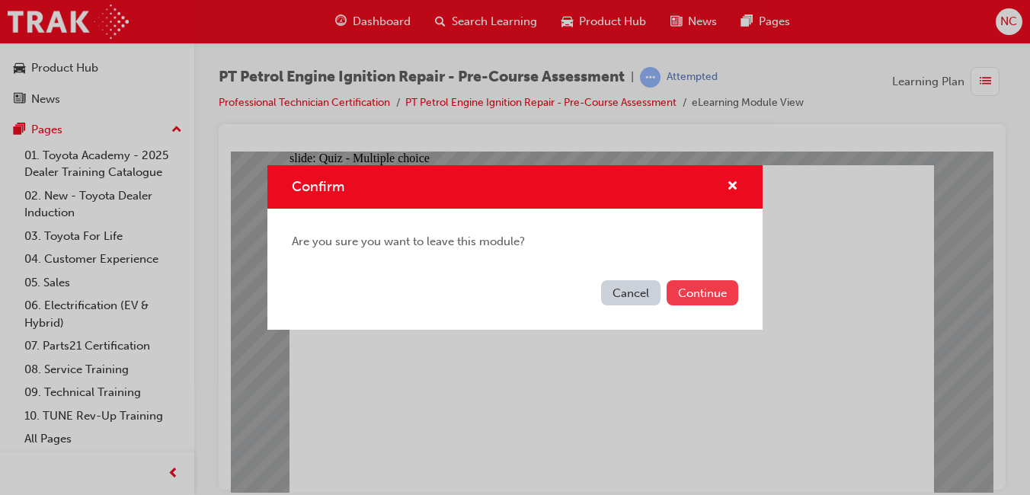
click at [699, 299] on button "Continue" at bounding box center [702, 292] width 72 height 25
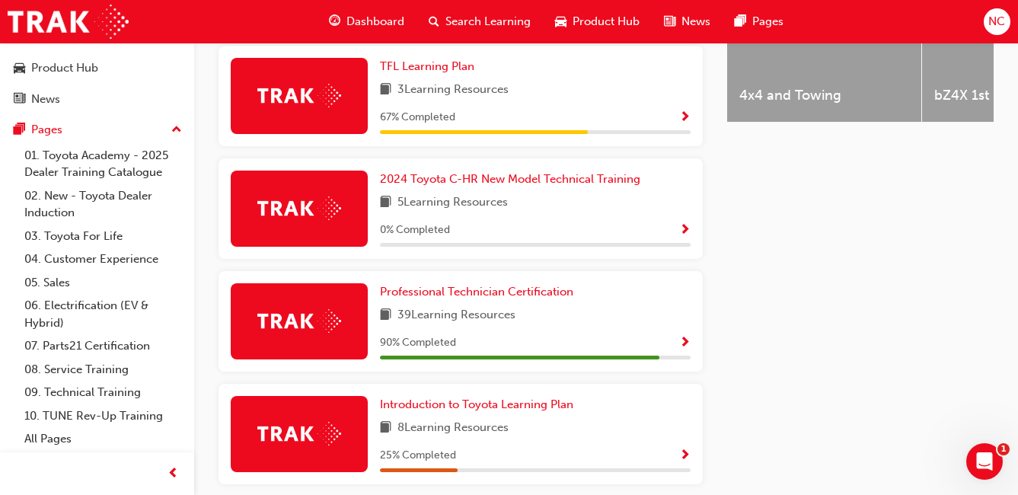
scroll to position [762, 0]
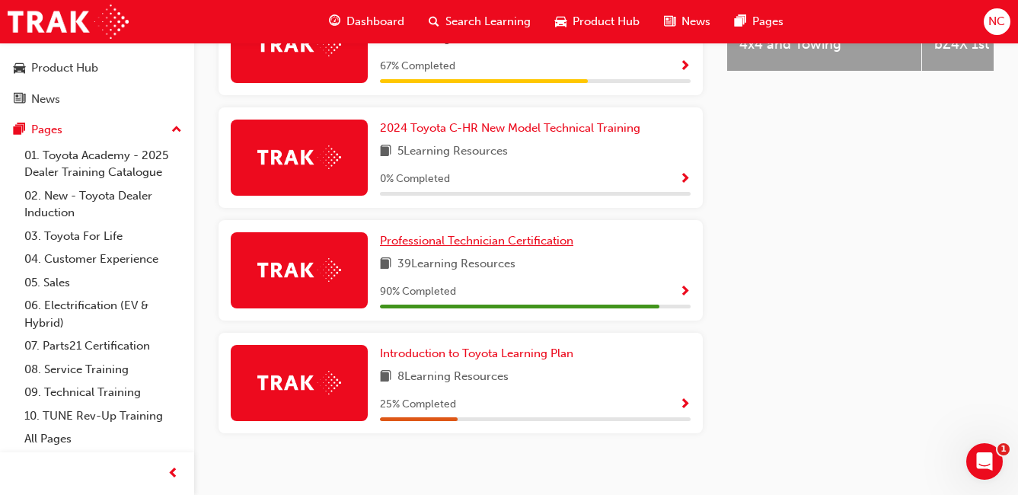
click at [425, 247] on span "Professional Technician Certification" at bounding box center [476, 241] width 193 height 14
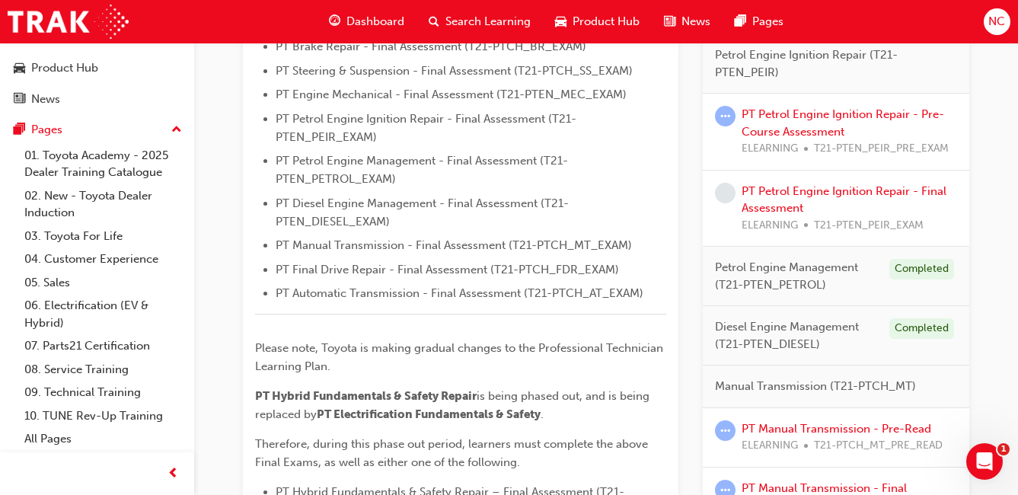
scroll to position [531, 0]
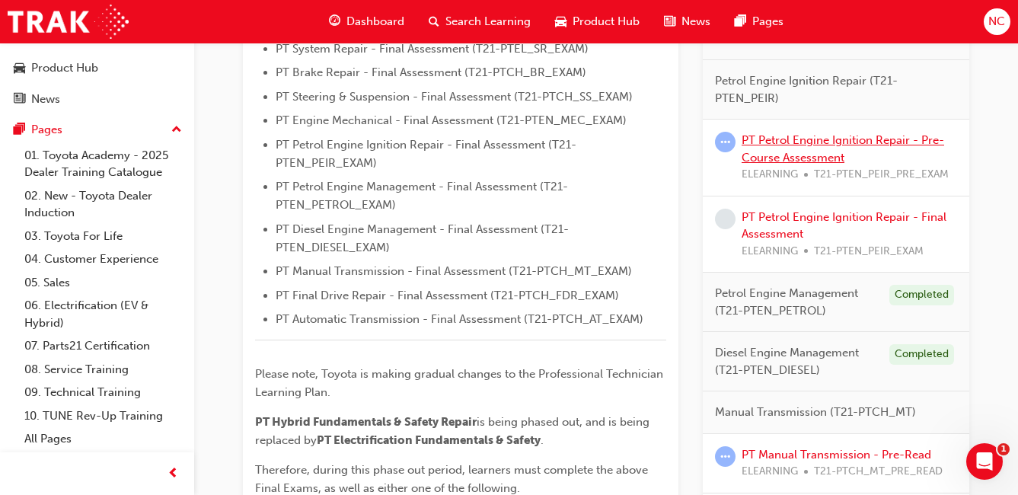
click at [755, 161] on link "PT Petrol Engine Ignition Repair - Pre-Course Assessment" at bounding box center [843, 148] width 203 height 31
